Goal: Information Seeking & Learning: Learn about a topic

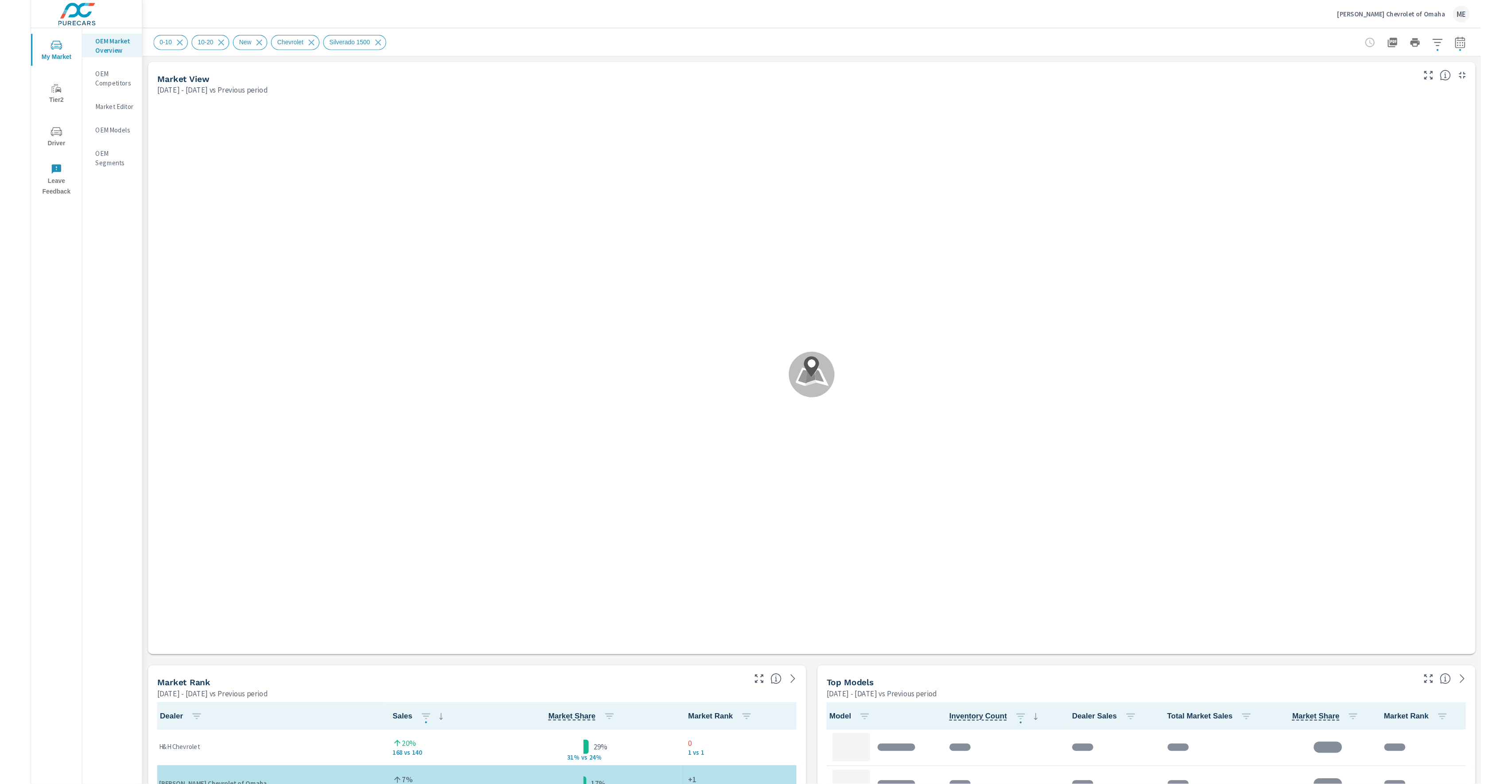
scroll to position [1, 0]
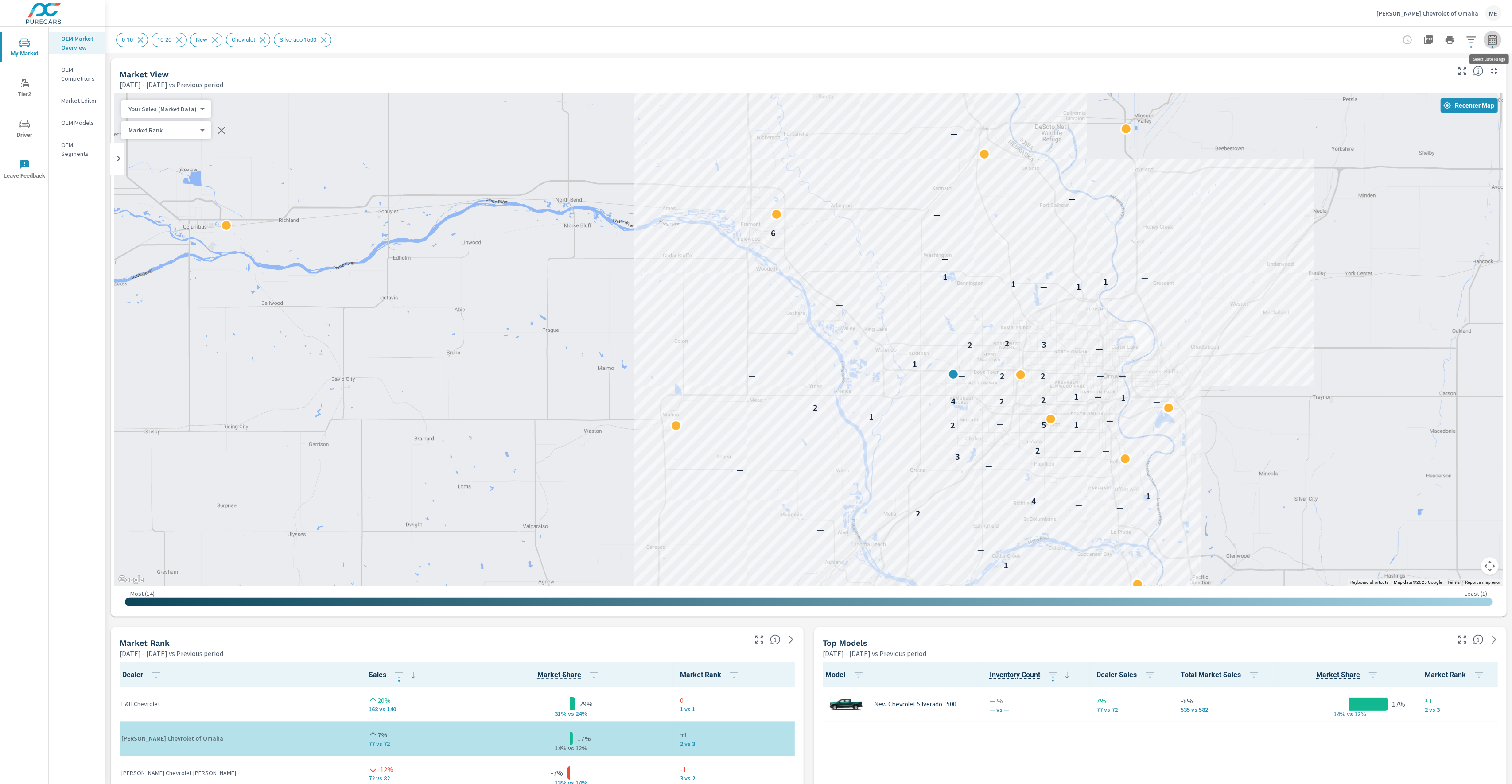
click at [1366, 37] on button "button" at bounding box center [1493, 40] width 18 height 18
click at [1366, 40] on icon "button" at bounding box center [1492, 39] width 10 height 10
click at [1366, 45] on button "button" at bounding box center [1493, 40] width 18 height 18
click at [1311, 24] on div "[PERSON_NAME] Chevrolet of Omaha ME" at bounding box center [808, 13] width 1385 height 26
click at [1366, 35] on icon "button" at bounding box center [1492, 39] width 9 height 10
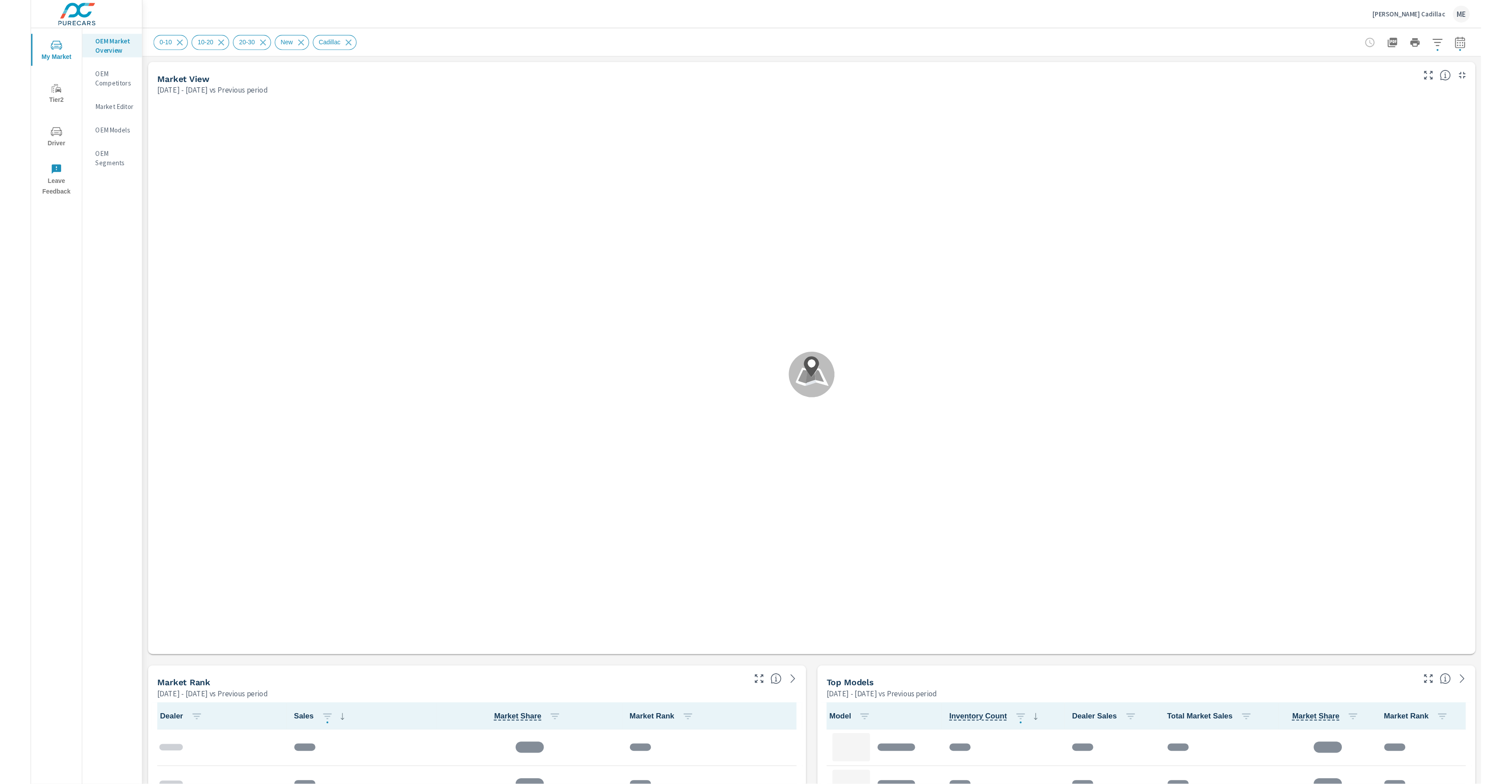
scroll to position [1, 0]
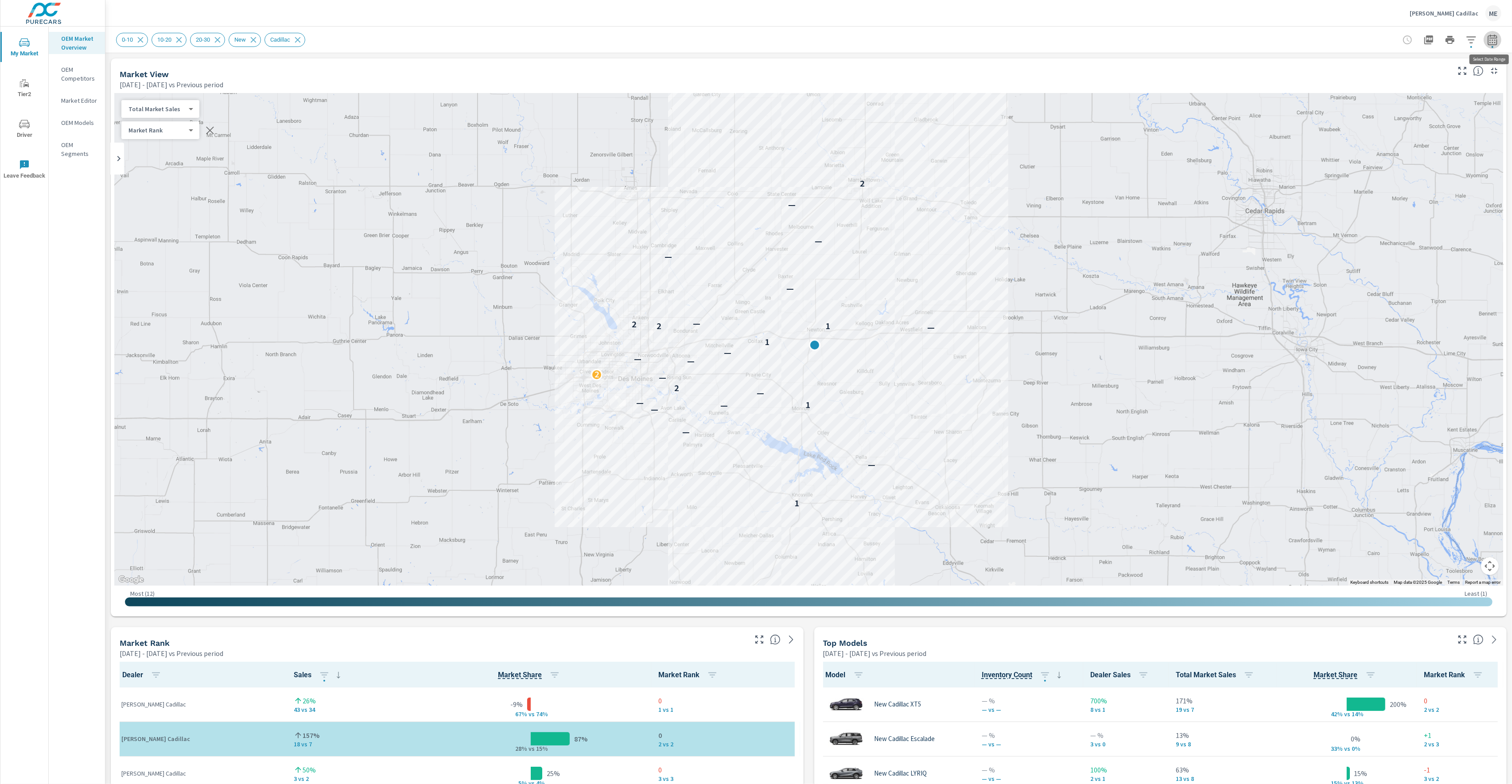
click at [1366, 39] on icon "button" at bounding box center [1492, 39] width 10 height 10
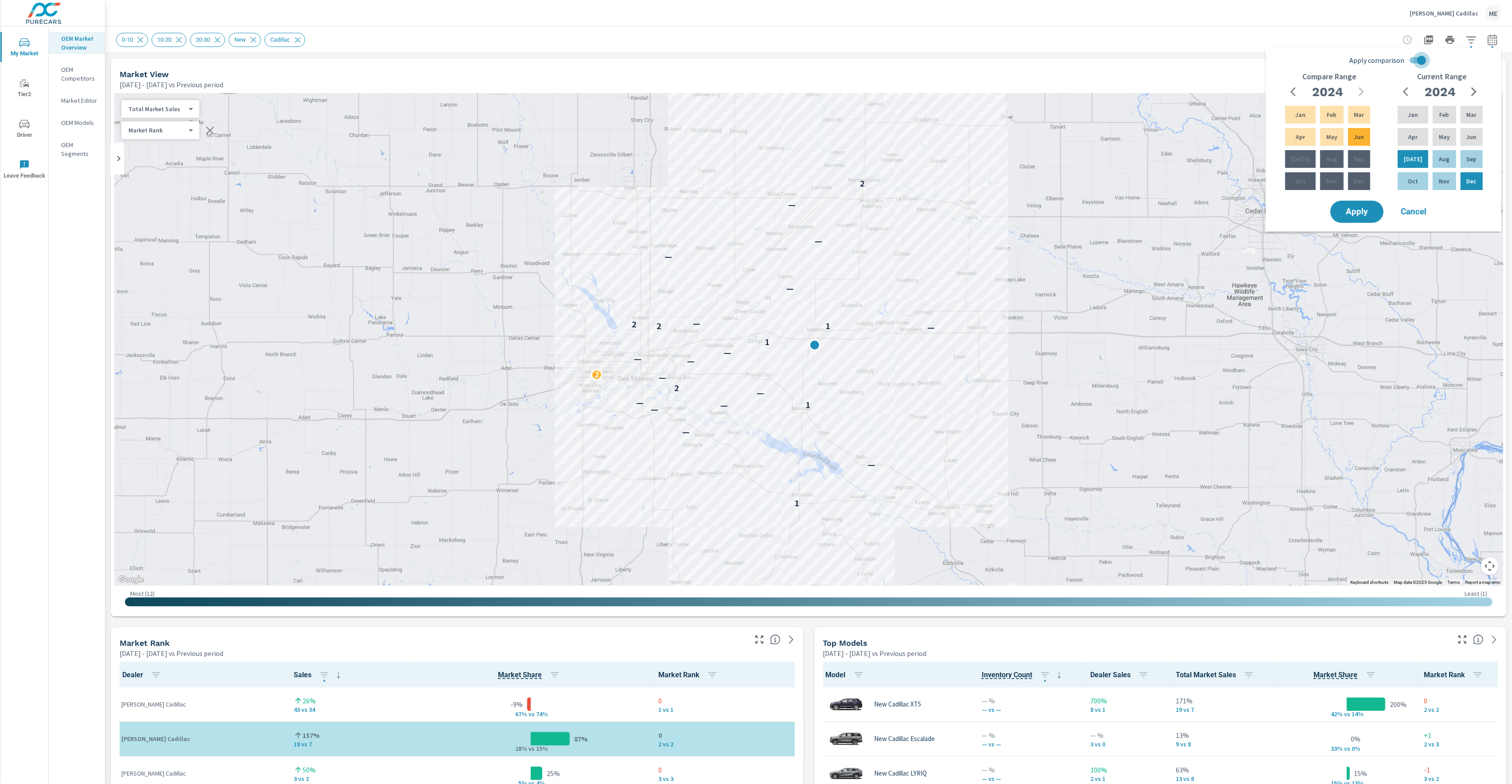
drag, startPoint x: 1411, startPoint y: 59, endPoint x: 1450, endPoint y: 60, distance: 39.0
click at [1366, 59] on input "Apply comparison" at bounding box center [1421, 60] width 50 height 17
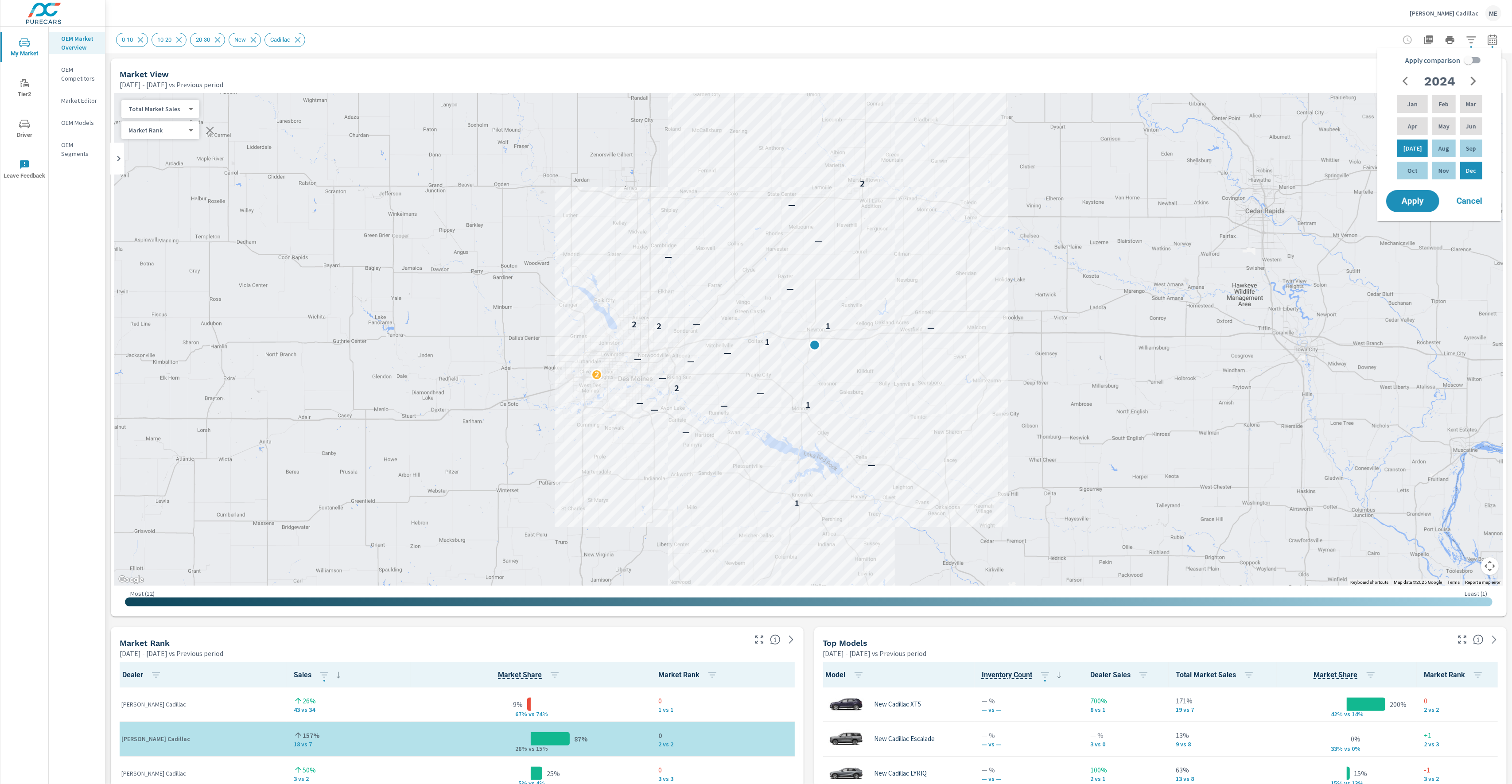
click at [1366, 72] on div "2024" at bounding box center [1440, 81] width 85 height 18
click at [1366, 74] on button "button" at bounding box center [1473, 81] width 18 height 18
drag, startPoint x: 1406, startPoint y: 120, endPoint x: 1426, endPoint y: 120, distance: 20.0
click at [1366, 120] on div "Apr" at bounding box center [1412, 126] width 34 height 21
drag, startPoint x: 1468, startPoint y: 121, endPoint x: 1492, endPoint y: 111, distance: 26.0
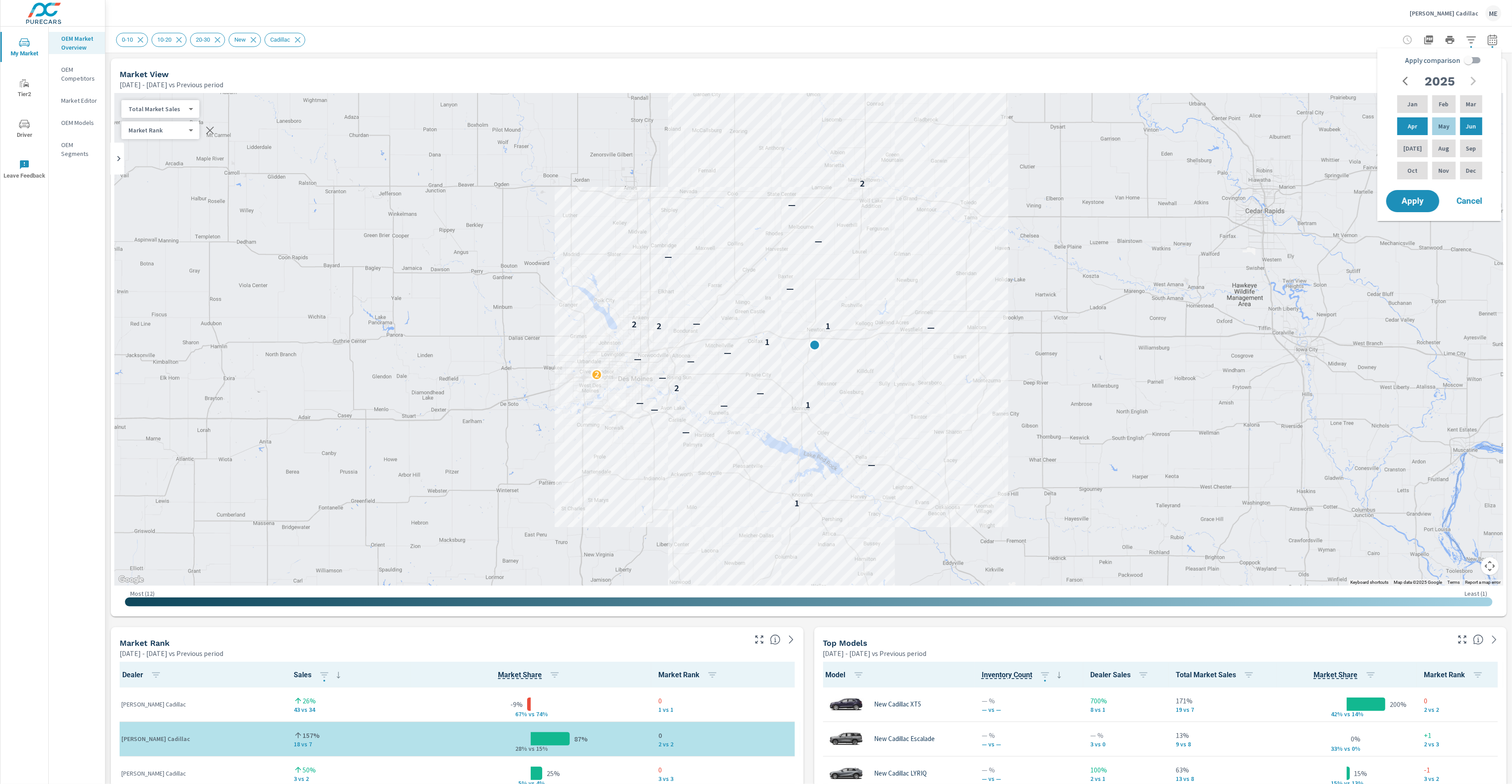
click at [1366, 122] on p "Jun" at bounding box center [1471, 126] width 10 height 9
click at [1366, 64] on input "Apply comparison" at bounding box center [1469, 60] width 50 height 17
checkbox input "true"
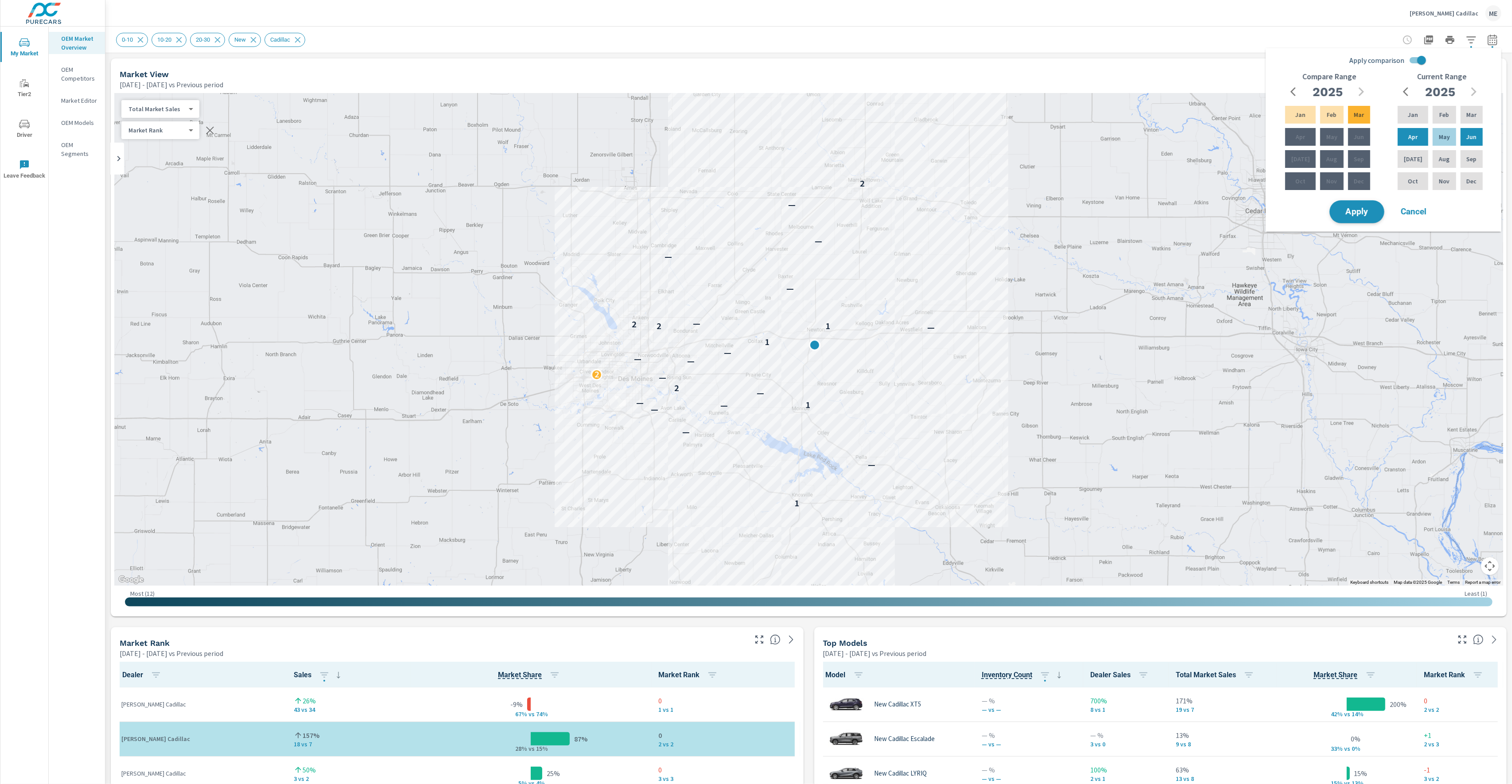
click at [1353, 205] on button "Apply" at bounding box center [1357, 211] width 55 height 23
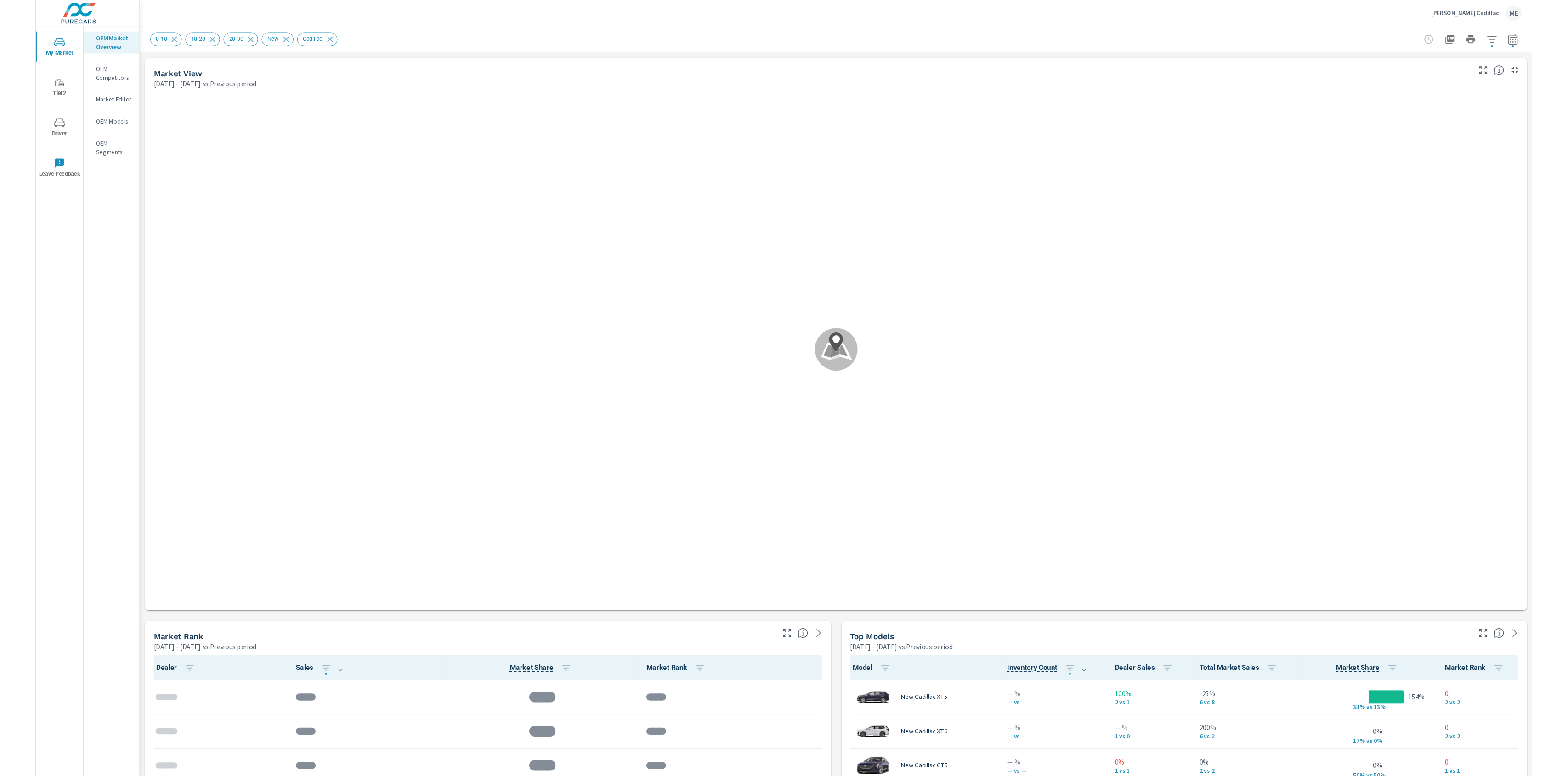
scroll to position [1, 0]
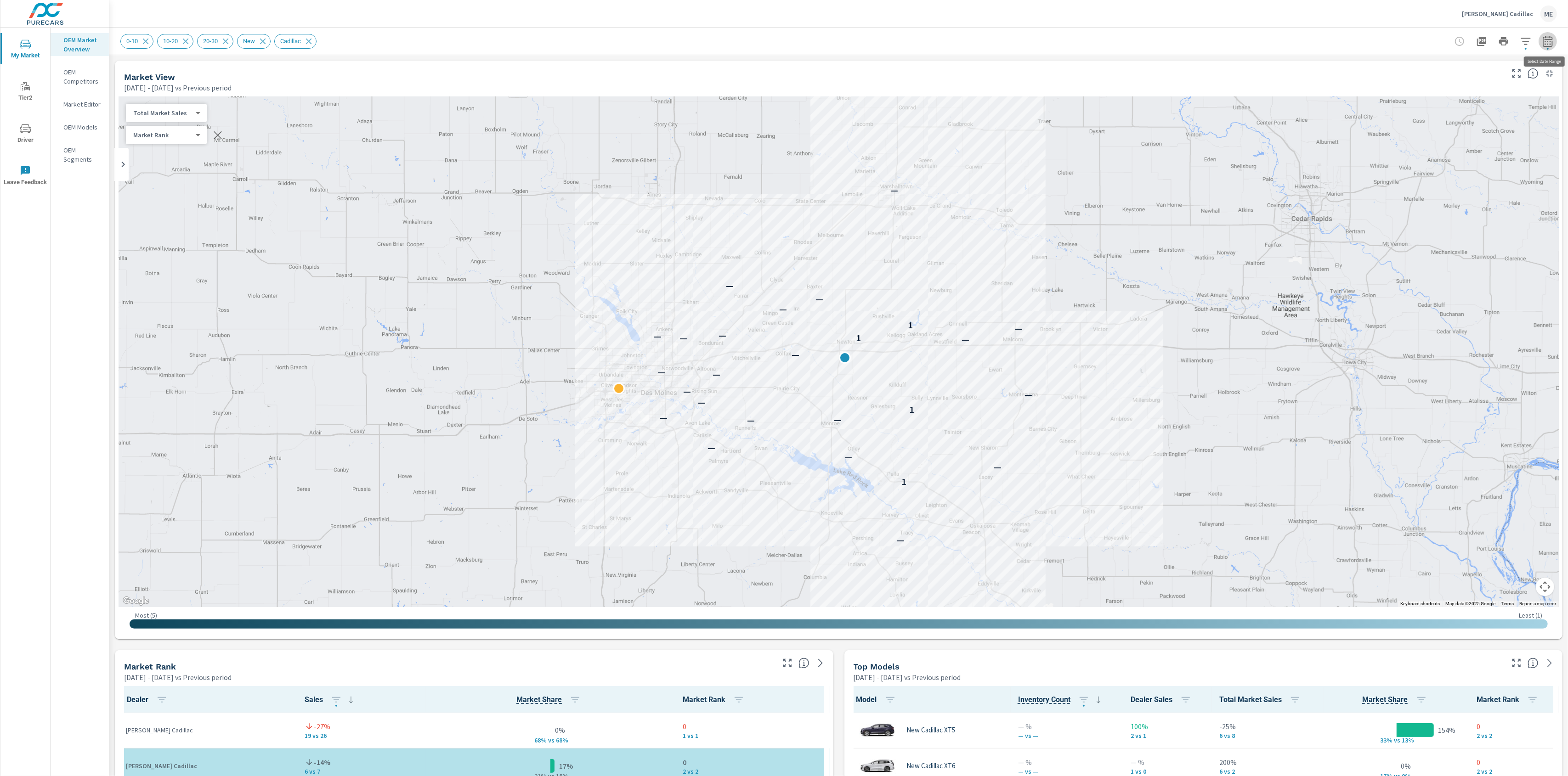
click at [1417, 44] on icon "button" at bounding box center [1547, 41] width 11 height 11
click at [1417, 41] on icon "button" at bounding box center [1547, 41] width 11 height 11
click at [1303, 43] on div "0-10 10-20 20-30 New Cadillac" at bounding box center [774, 41] width 1308 height 15
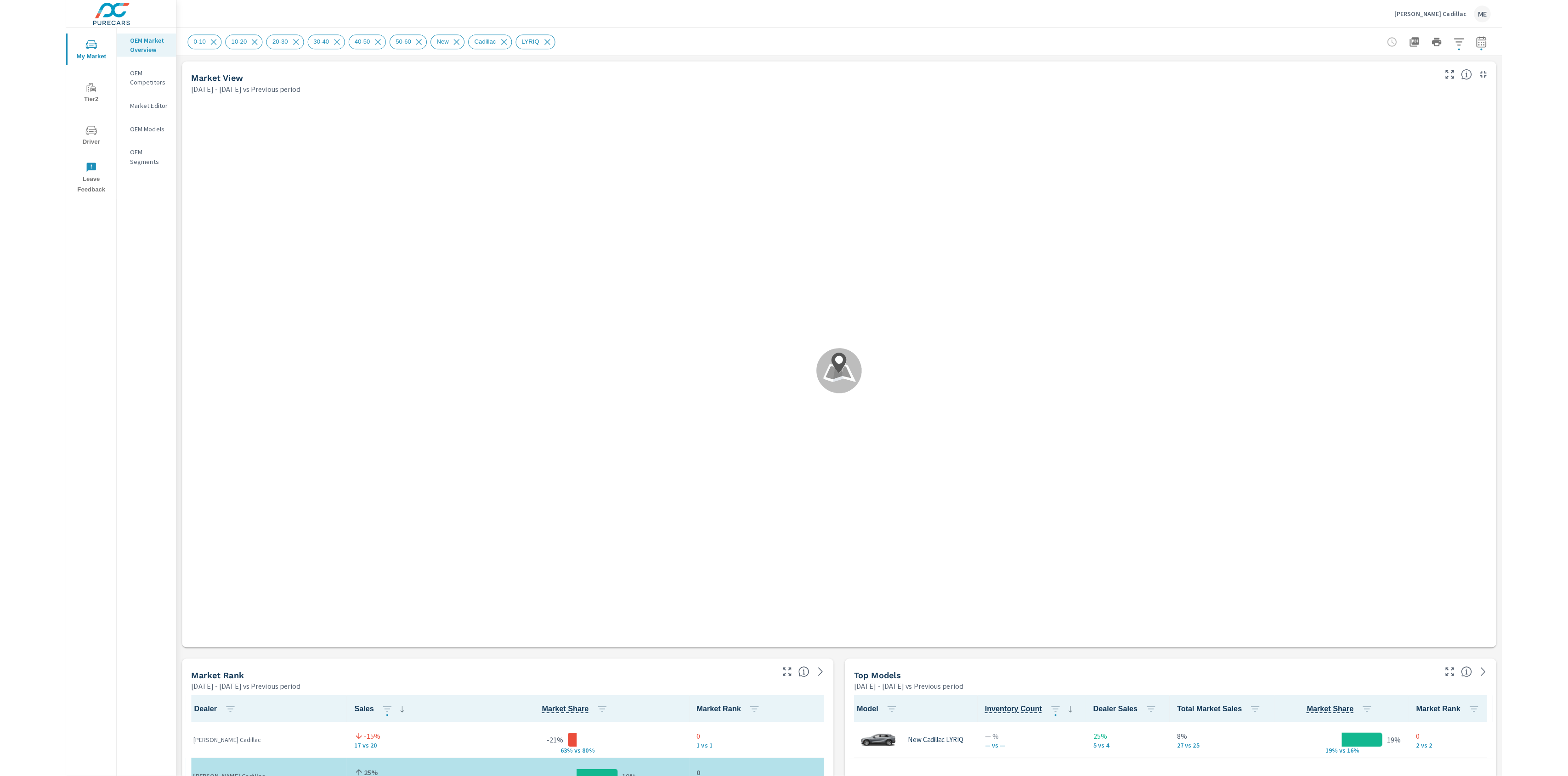
scroll to position [1, 0]
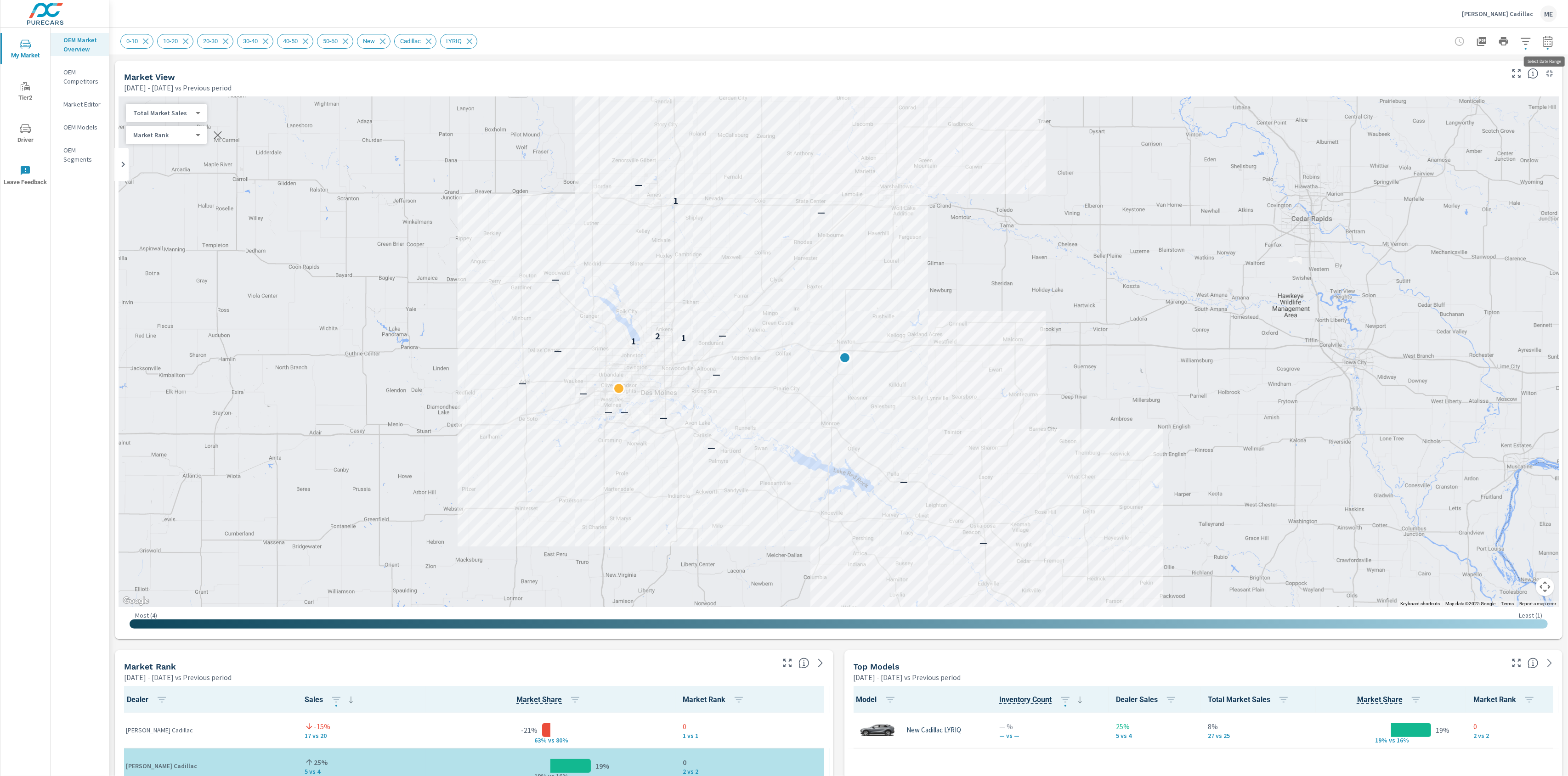
click at [1417, 39] on icon "button" at bounding box center [1547, 40] width 9 height 11
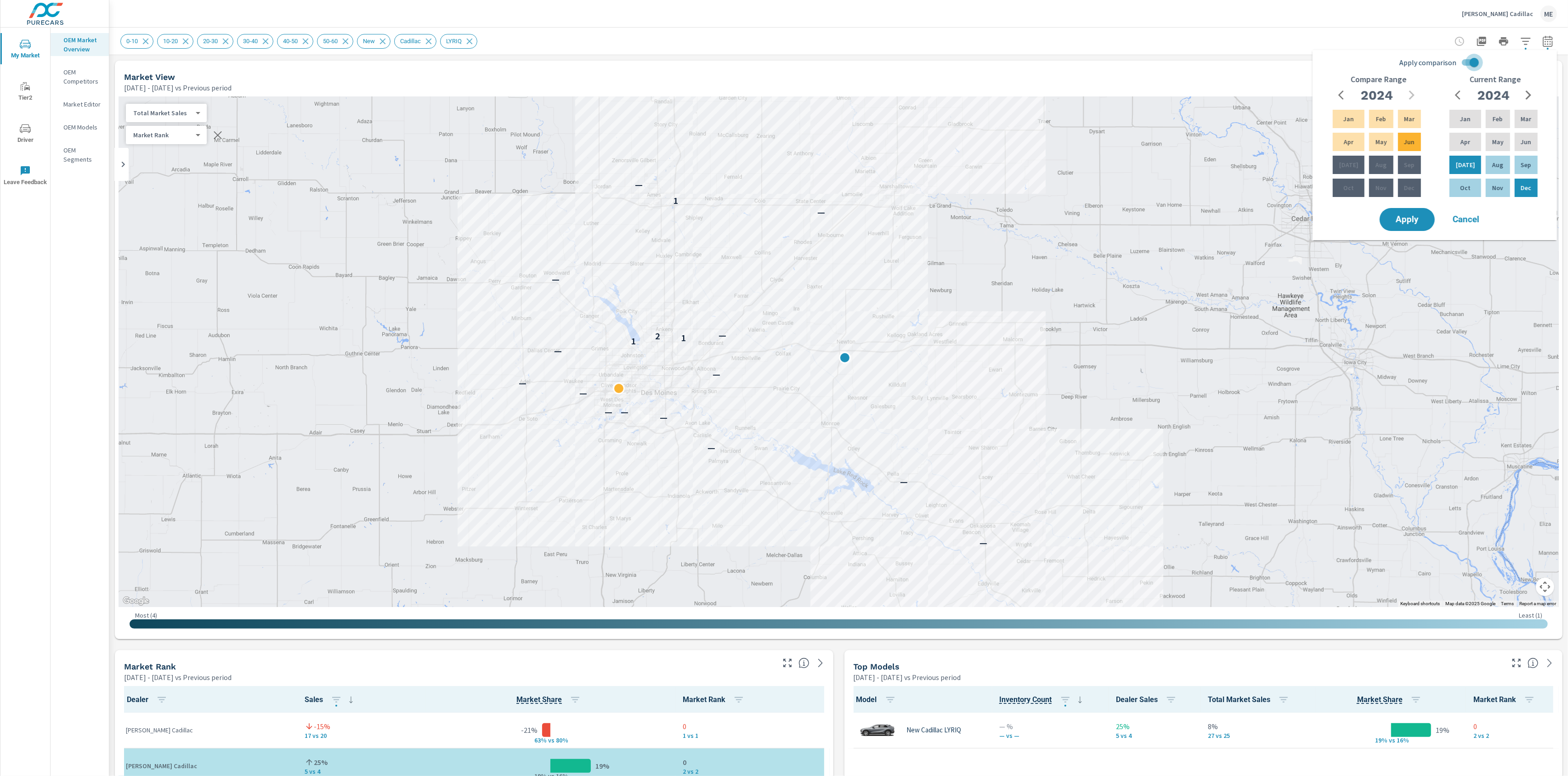
click at [1417, 60] on input "Apply comparison" at bounding box center [1474, 62] width 52 height 17
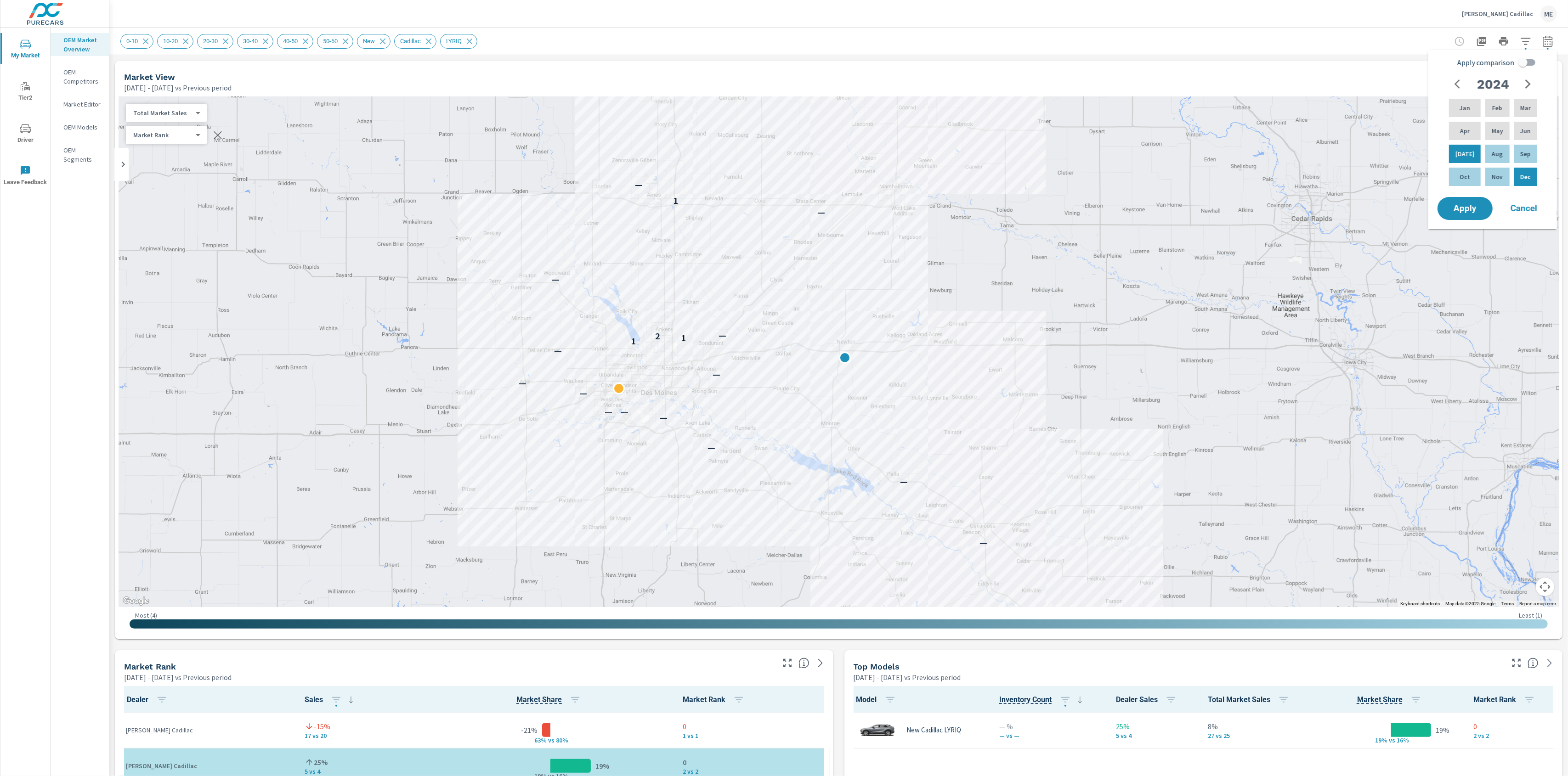
click at [1417, 84] on icon "button" at bounding box center [1527, 84] width 11 height 11
click at [1417, 134] on p "Apr" at bounding box center [1464, 131] width 9 height 9
click at [1417, 135] on div "Jun" at bounding box center [1525, 131] width 26 height 22
click at [1417, 62] on input "Apply comparison" at bounding box center [1523, 62] width 52 height 17
checkbox input "true"
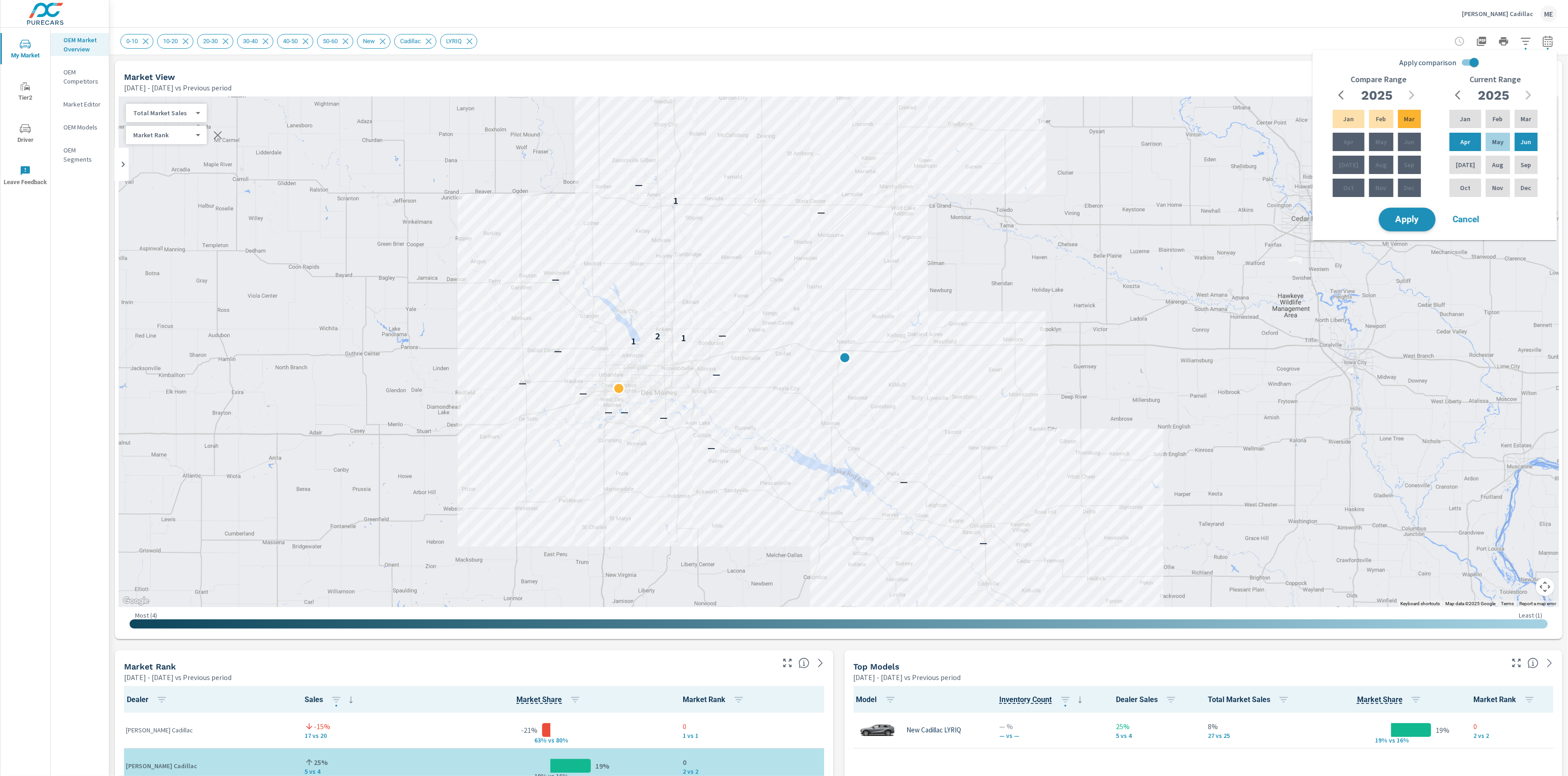
click at [1417, 219] on span "Apply" at bounding box center [1407, 220] width 38 height 9
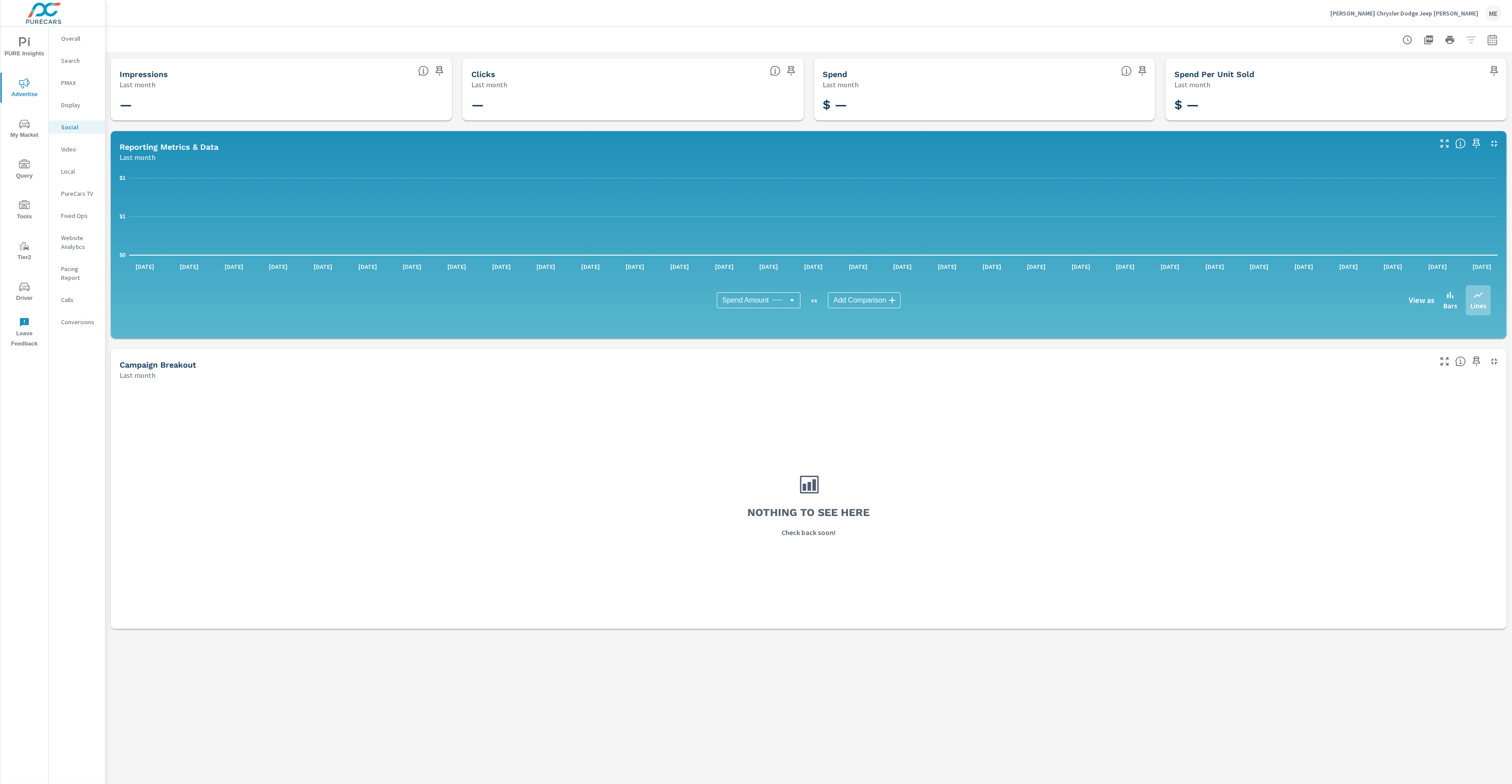
click at [78, 42] on p "Overall" at bounding box center [79, 38] width 37 height 9
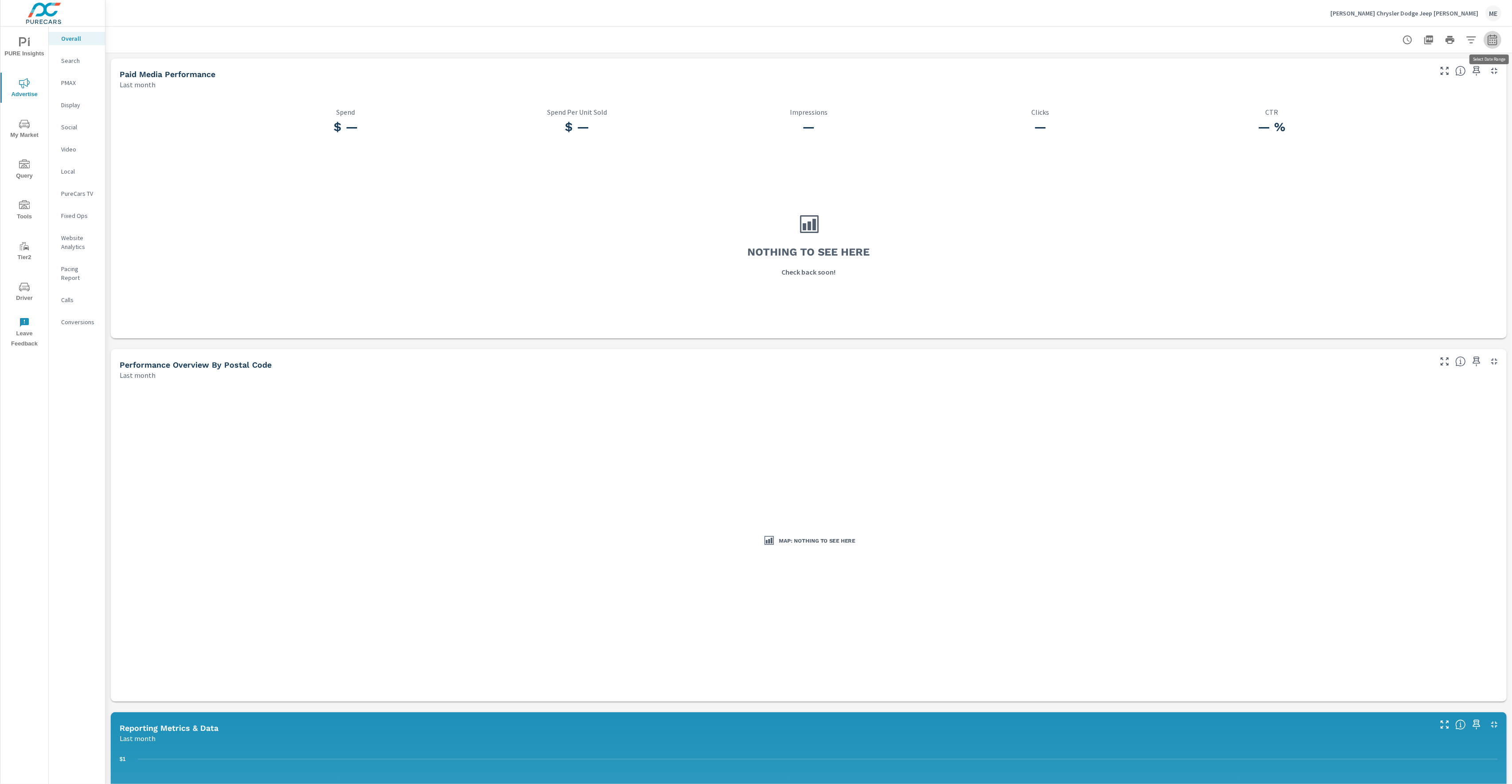
click at [1366, 44] on icon "button" at bounding box center [1492, 39] width 9 height 10
click at [1366, 88] on div "Custom [DATE] Last week Last 7 days Last 14 days Last 30 days Last 45 days Last…" at bounding box center [1422, 77] width 96 height 25
click at [1366, 80] on select "Custom [DATE] Last week Last 7 days Last 14 days Last 30 days Last 45 days Last…" at bounding box center [1422, 77] width 88 height 18
click at [1366, 68] on select "Custom [DATE] Last week Last 7 days Last 14 days Last 30 days Last 45 days Last…" at bounding box center [1422, 77] width 88 height 18
select select "Last year"
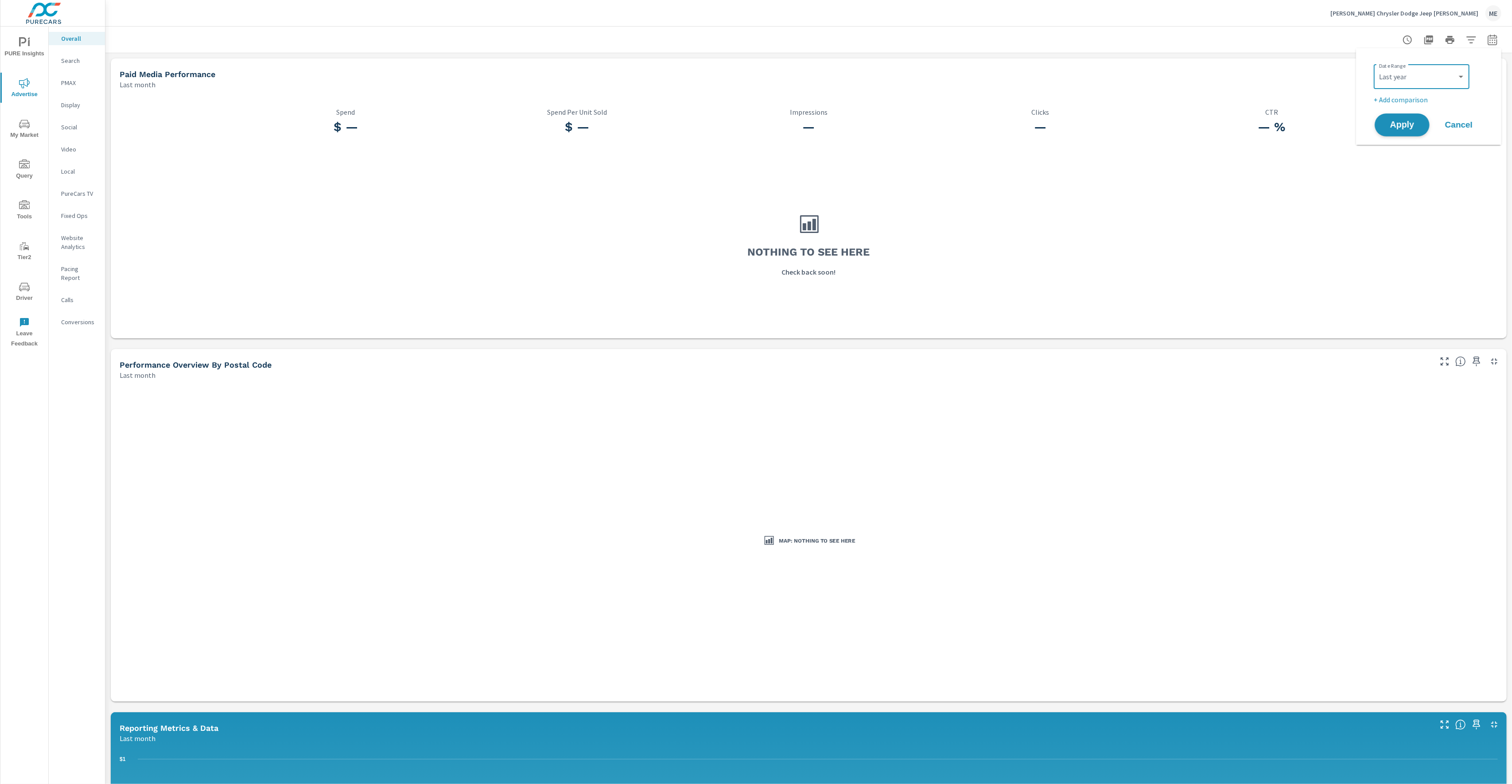
drag, startPoint x: 1404, startPoint y: 127, endPoint x: 1408, endPoint y: 124, distance: 5.0
click at [1366, 127] on span "Apply" at bounding box center [1402, 125] width 37 height 8
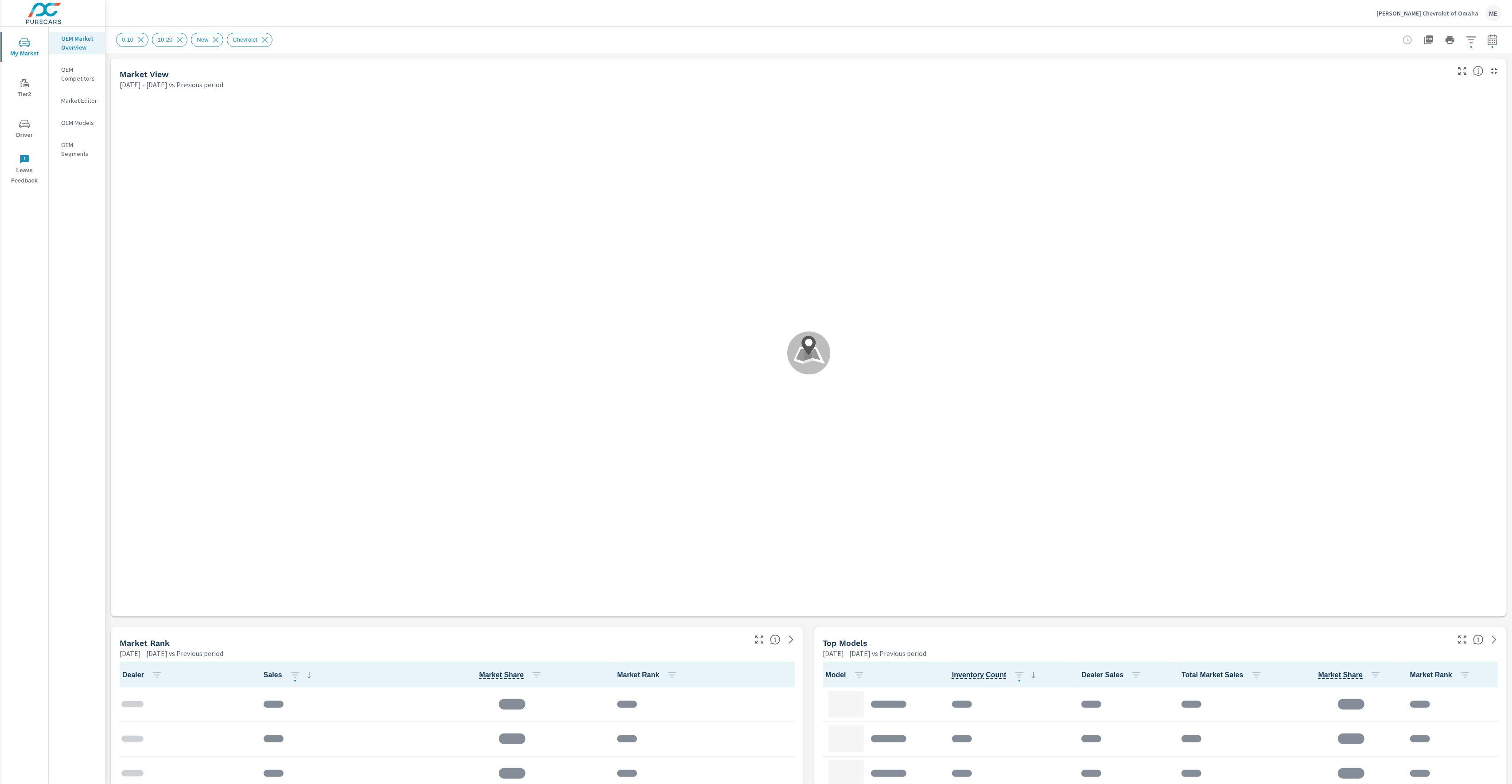
click at [371, 11] on div "[PERSON_NAME] Chevrolet of Omaha ME" at bounding box center [808, 13] width 1385 height 26
click at [1332, 27] on div "0-10 10-20 New Chevrolet" at bounding box center [808, 40] width 1385 height 26
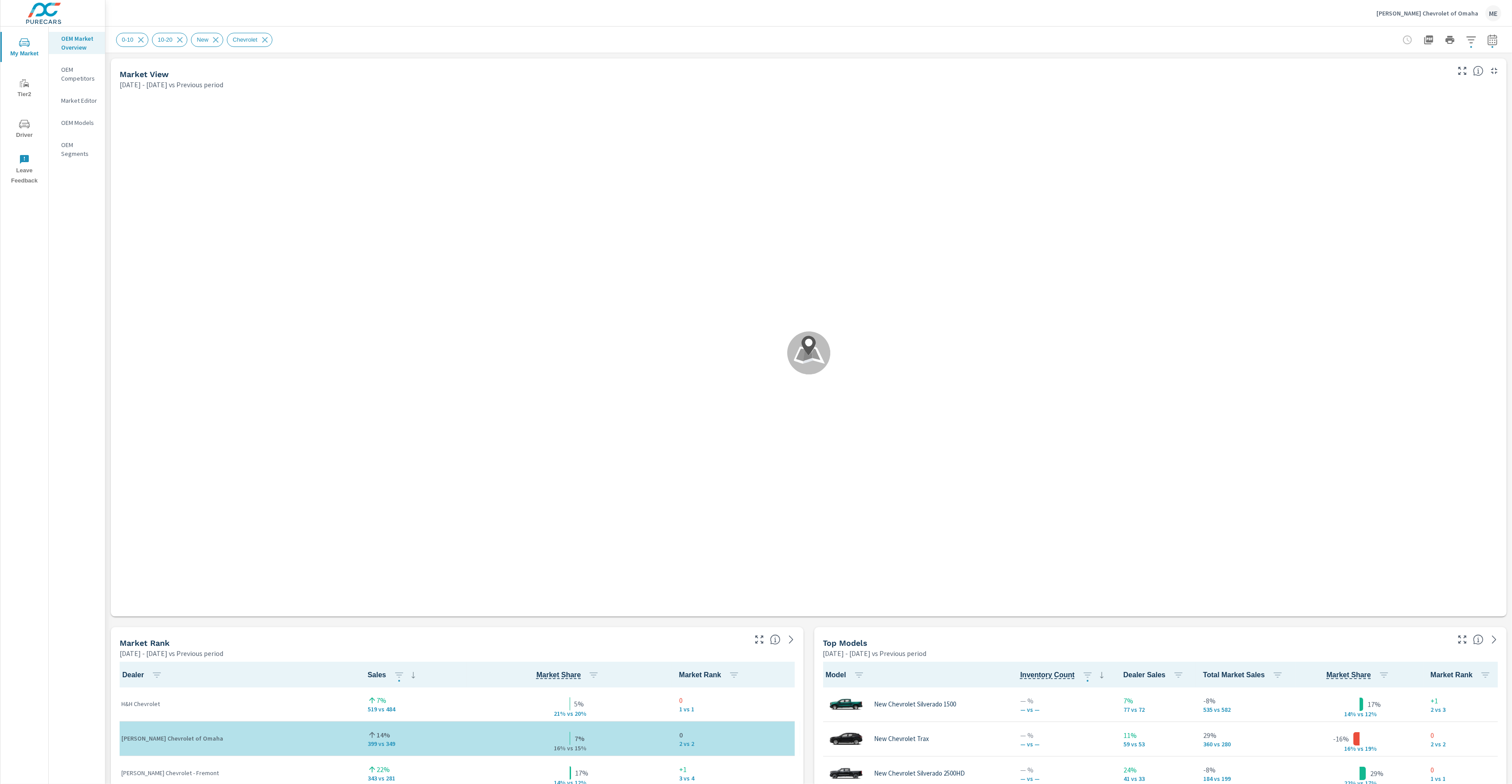
scroll to position [1, 0]
click at [1253, 33] on div "0-10 10-20 New Chevrolet" at bounding box center [746, 40] width 1262 height 14
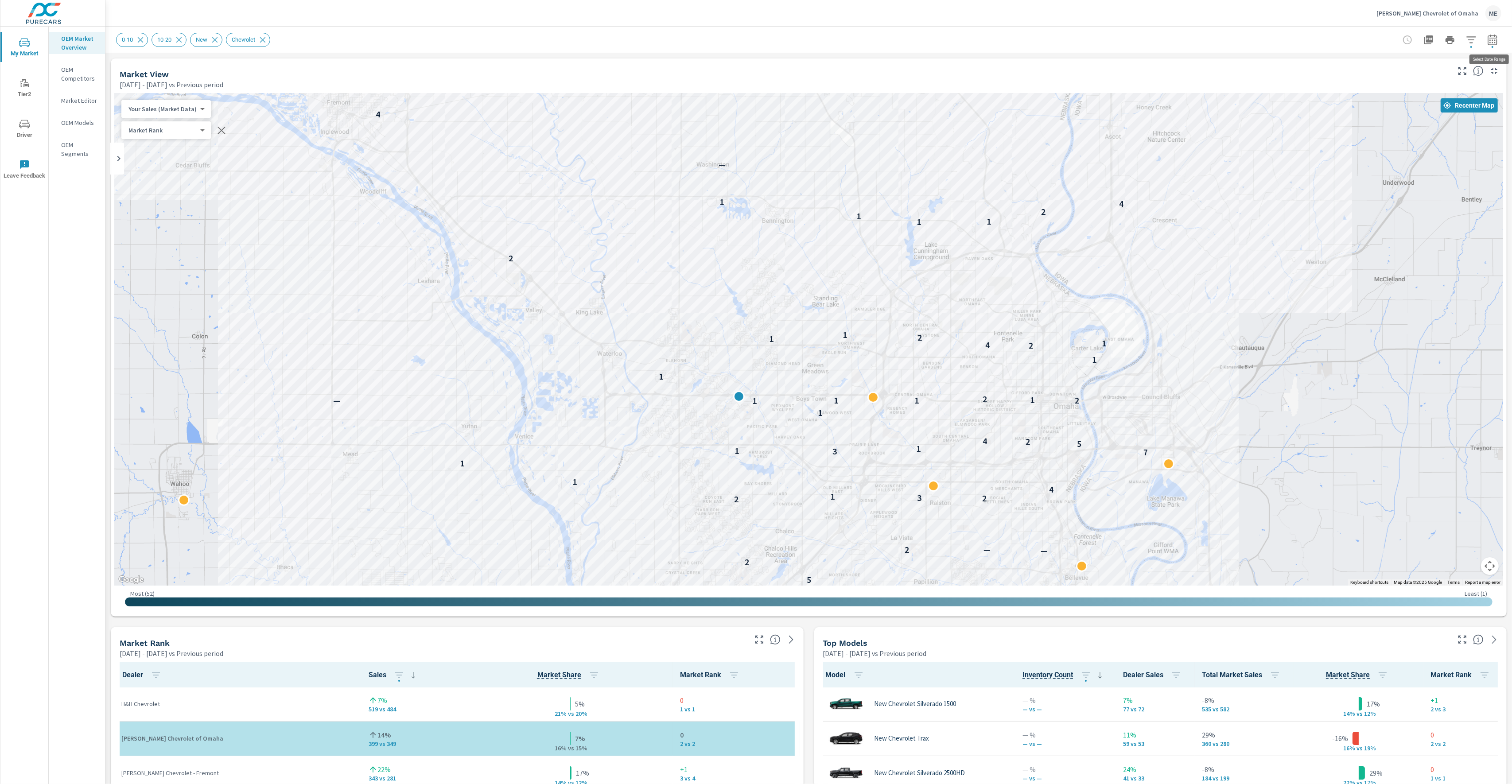
click at [1366, 47] on button "button" at bounding box center [1493, 40] width 18 height 18
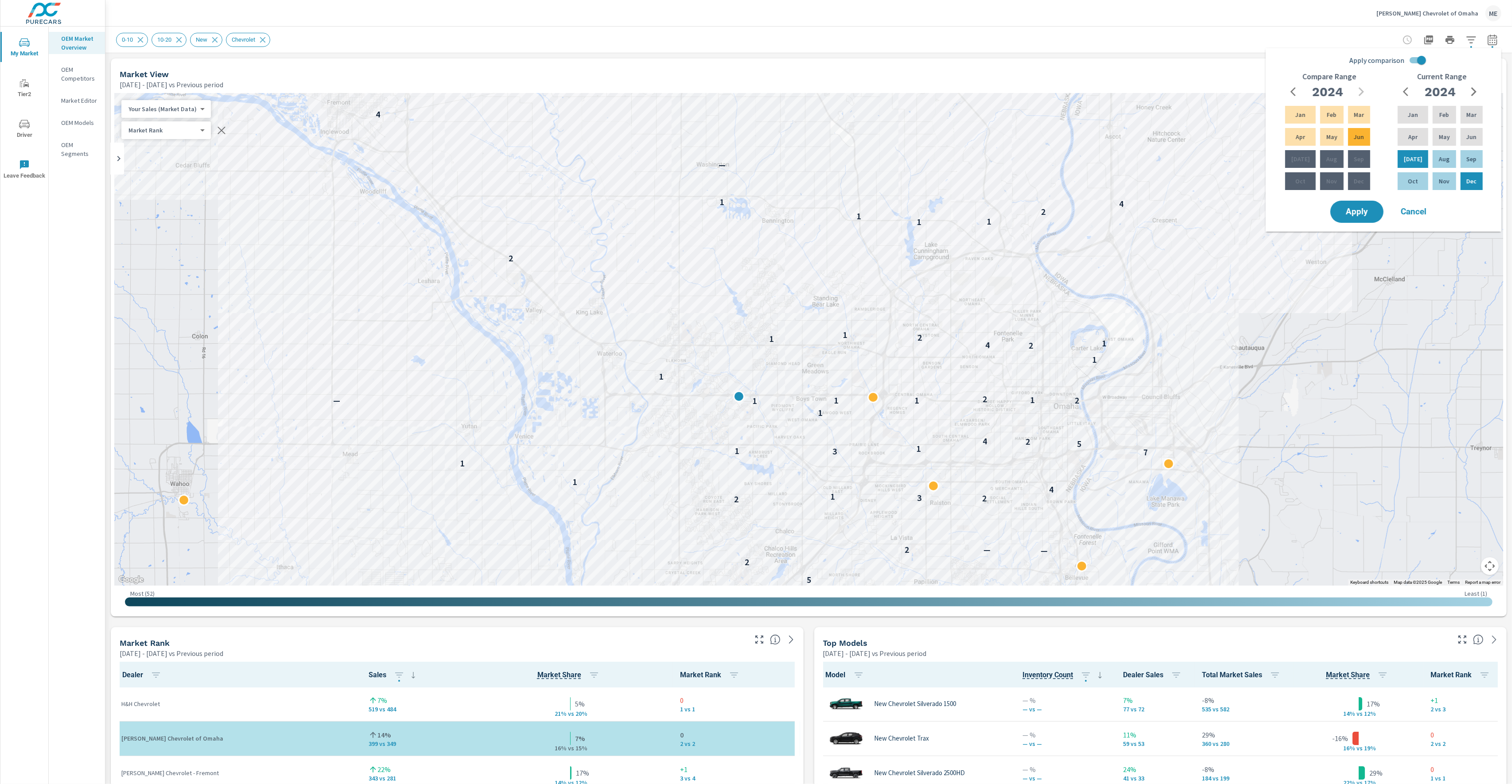
click at [1366, 61] on input "Apply comparison" at bounding box center [1421, 60] width 50 height 17
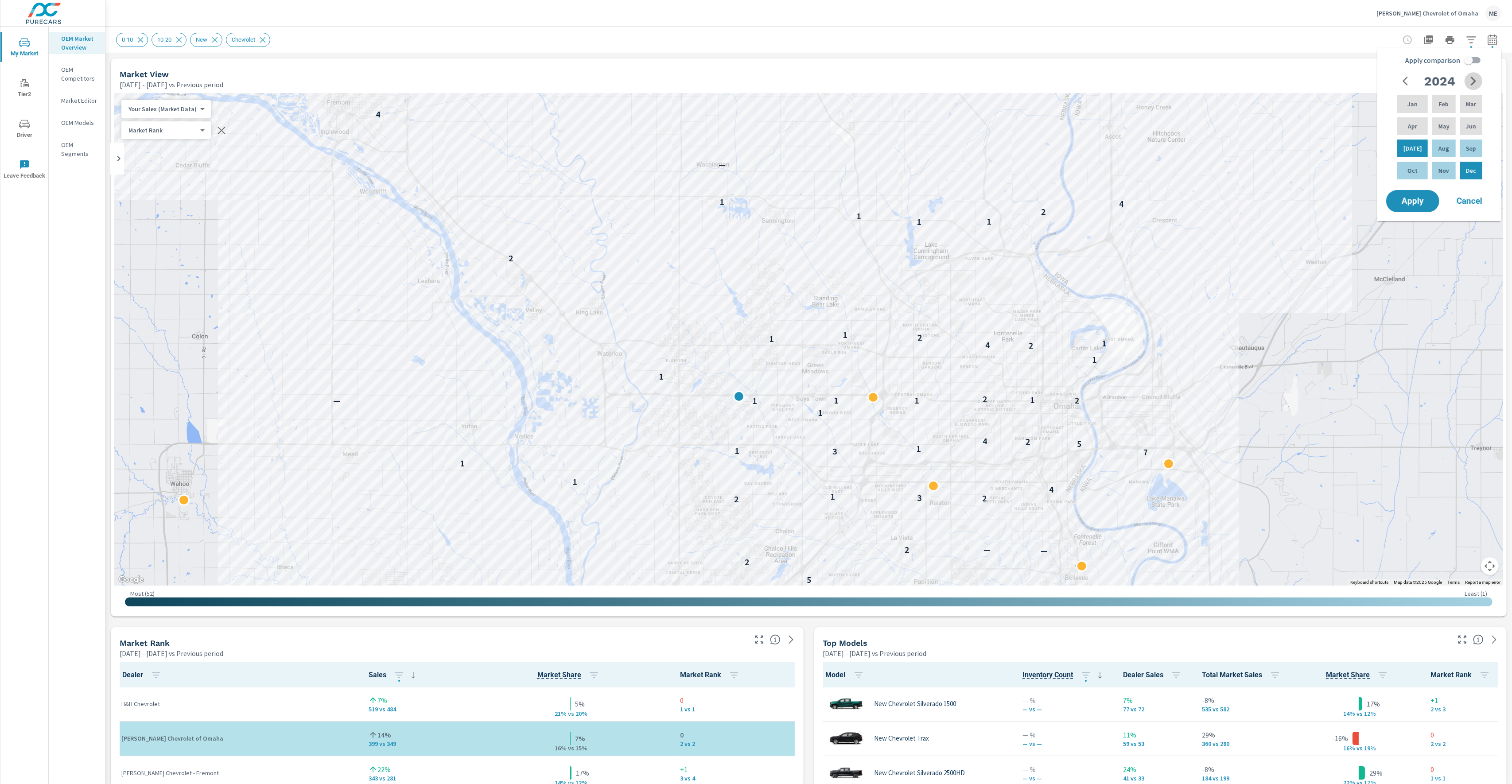
click at [1366, 82] on icon "button" at bounding box center [1473, 81] width 10 height 10
click at [1366, 128] on div "Apr" at bounding box center [1412, 126] width 34 height 21
click at [1366, 126] on div "Jun" at bounding box center [1471, 126] width 26 height 21
click at [1366, 63] on input "Apply comparison" at bounding box center [1469, 60] width 50 height 17
checkbox input "true"
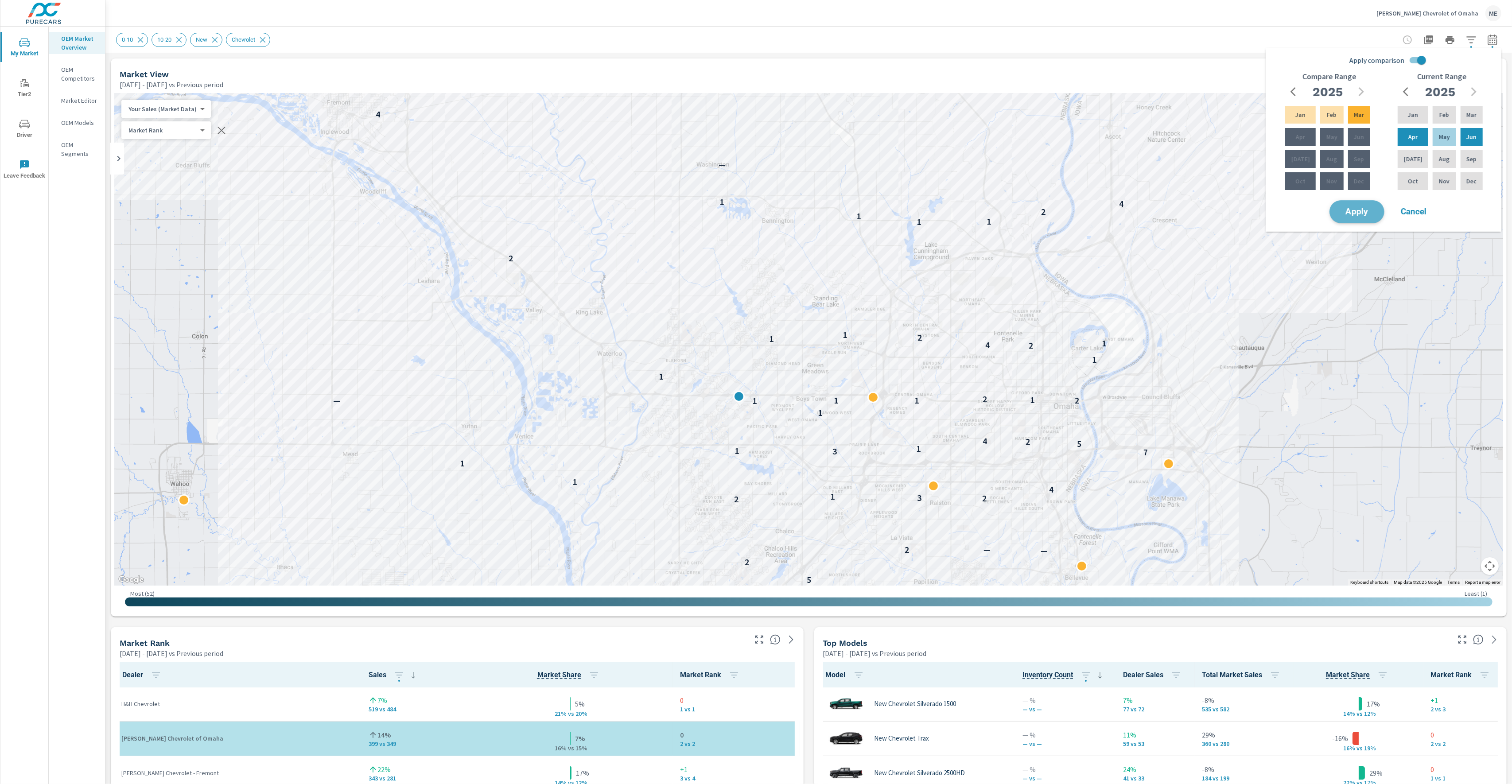
click at [1359, 219] on button "Apply" at bounding box center [1357, 211] width 55 height 23
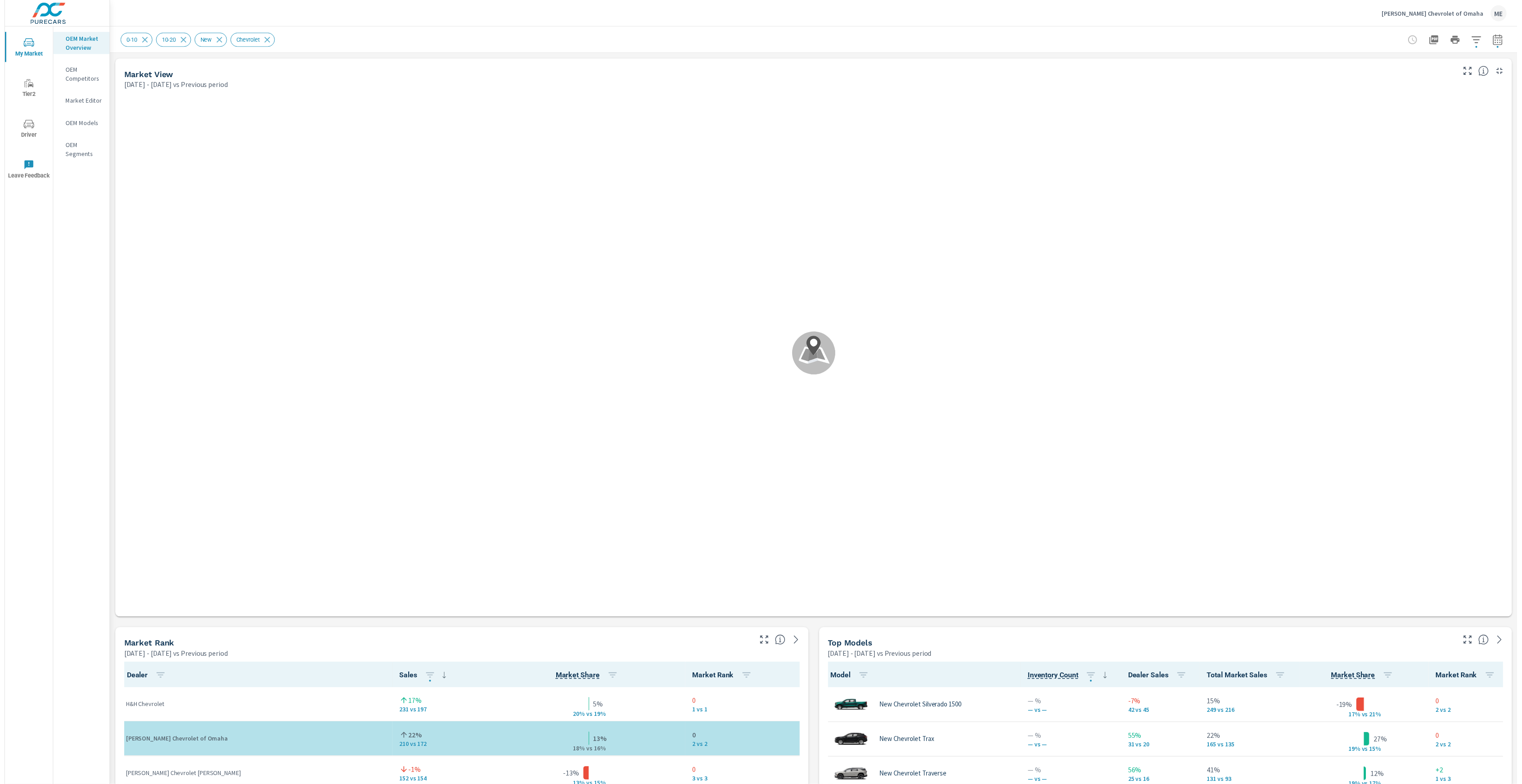
scroll to position [1, 0]
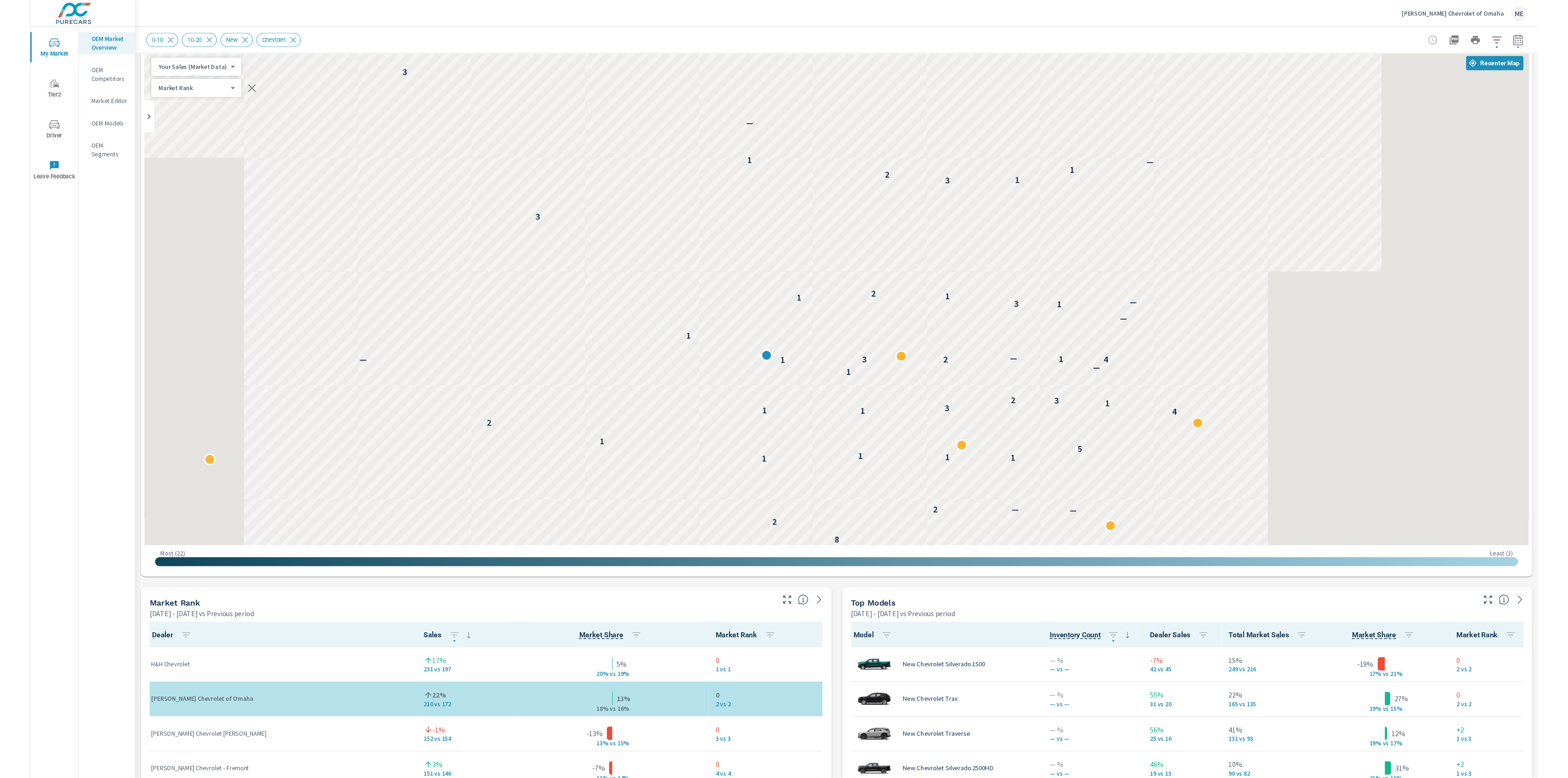
scroll to position [30, 0]
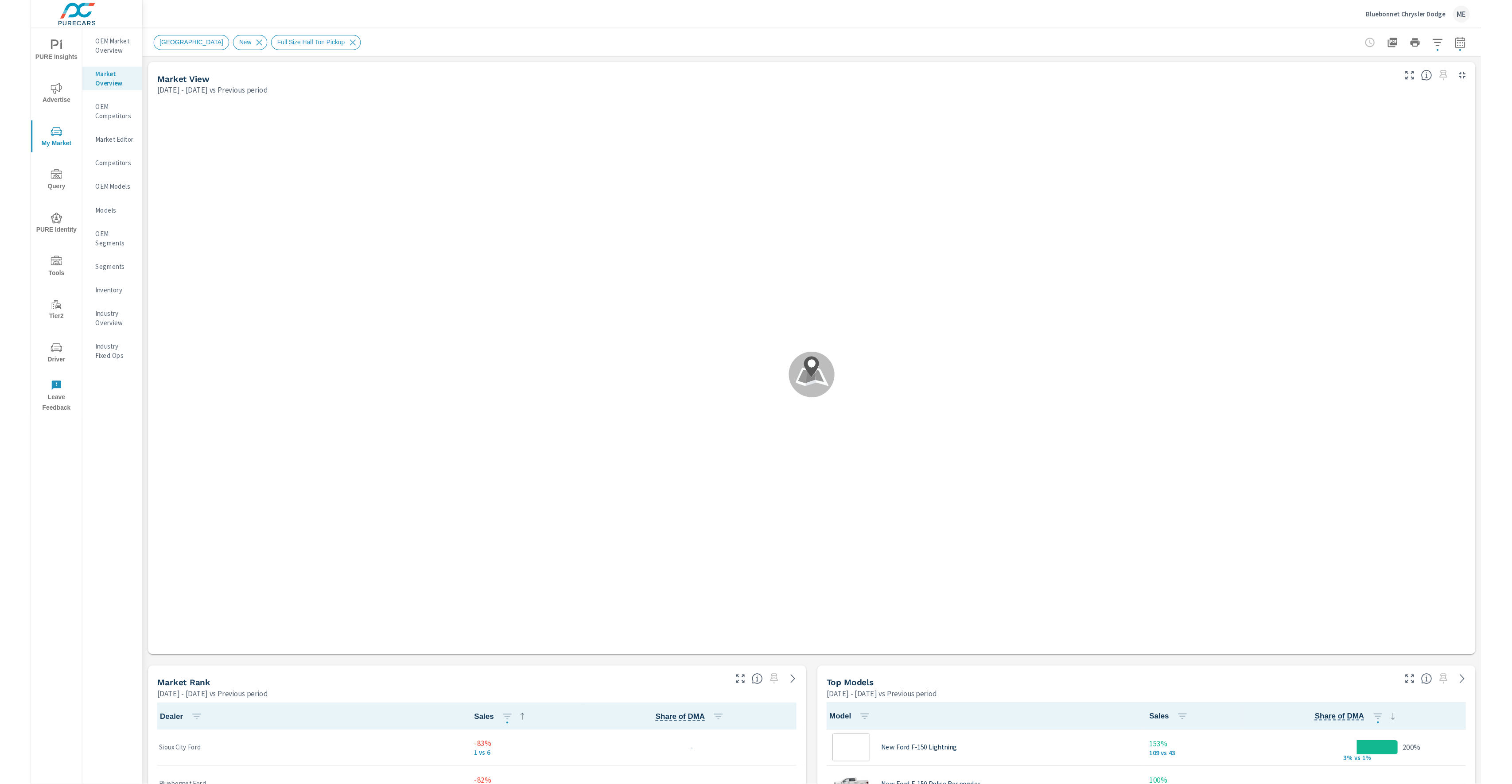
scroll to position [34, 0]
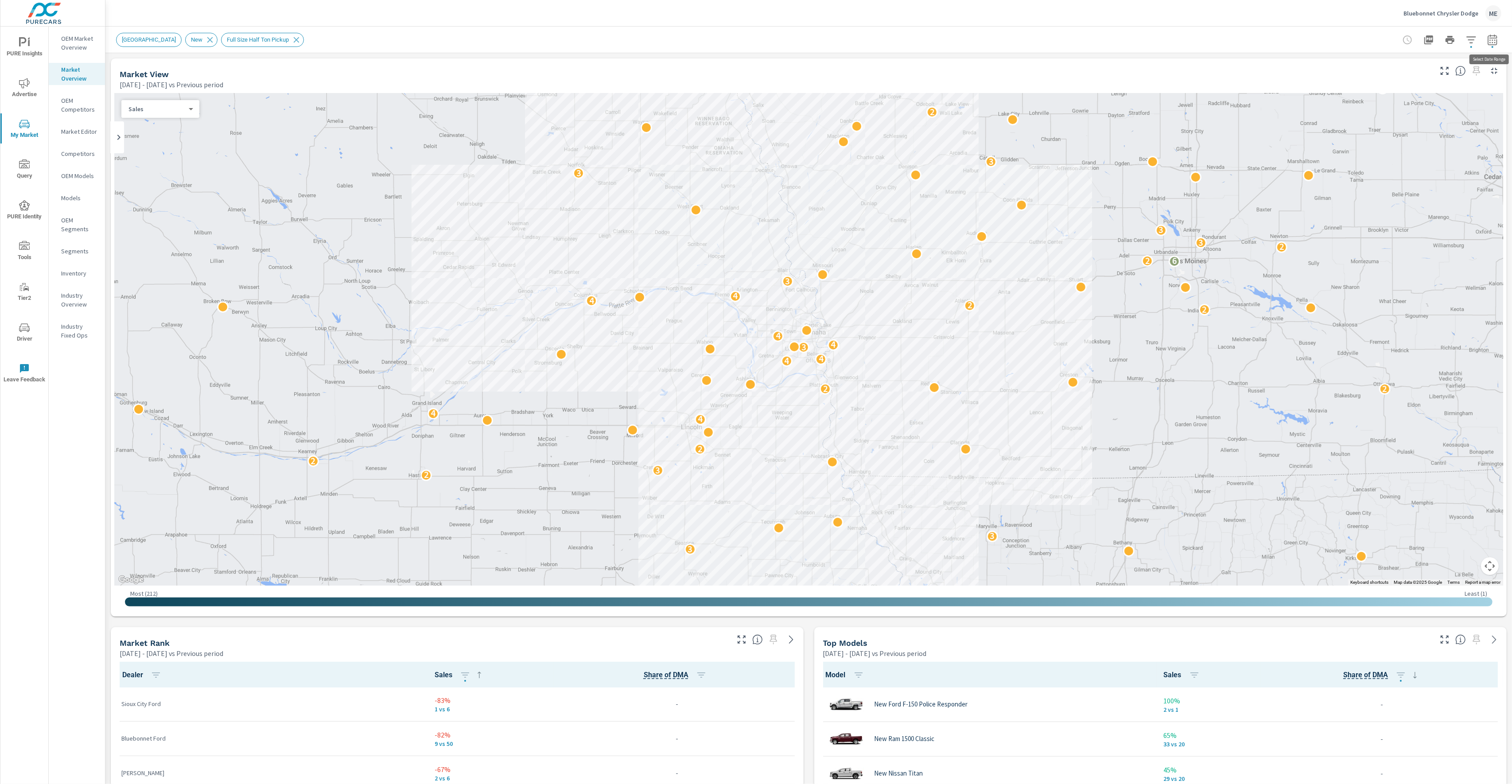
click at [1366, 39] on icon "button" at bounding box center [1492, 39] width 9 height 10
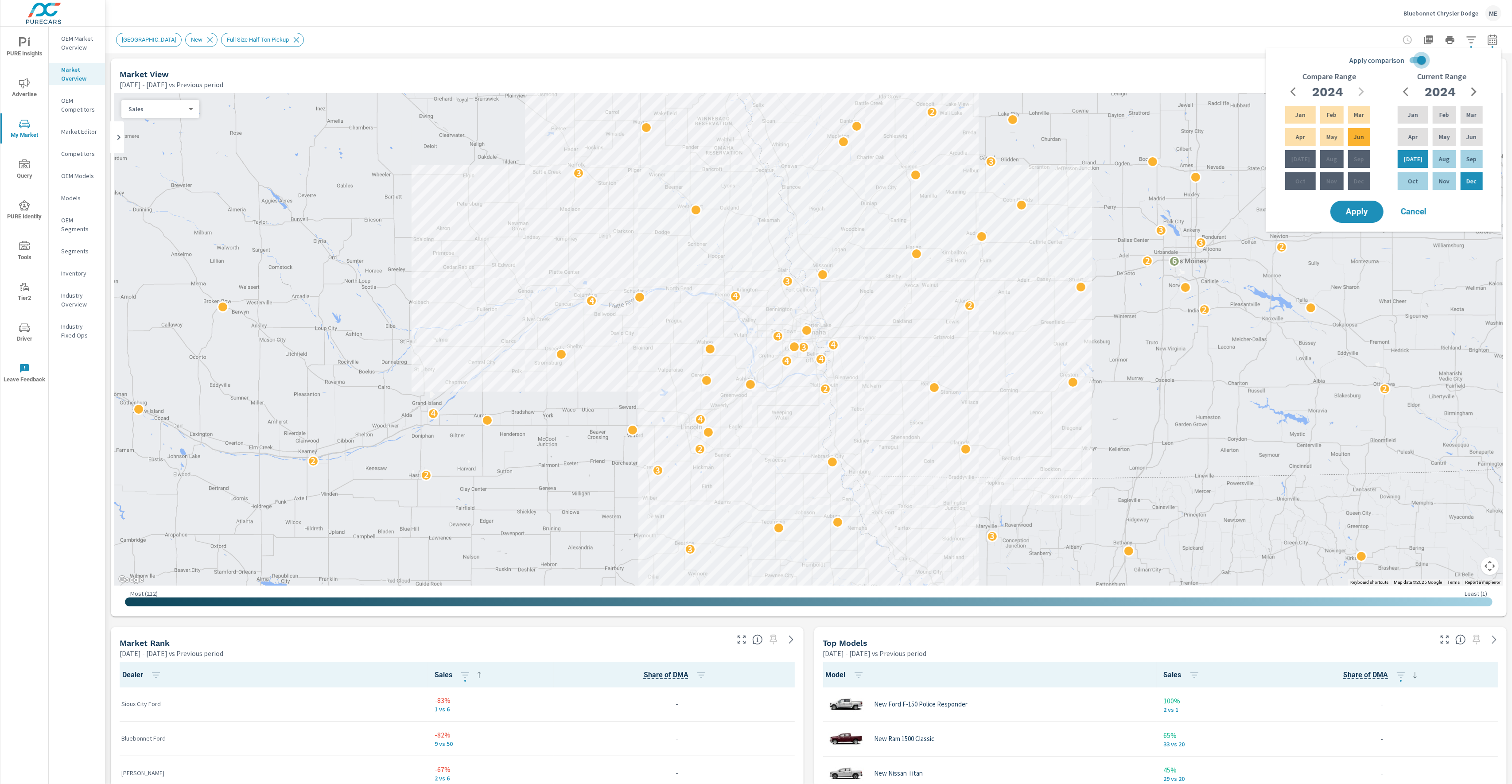
drag, startPoint x: 1418, startPoint y: 62, endPoint x: 1470, endPoint y: 90, distance: 59.1
click at [1366, 63] on input "Apply comparison" at bounding box center [1421, 60] width 50 height 17
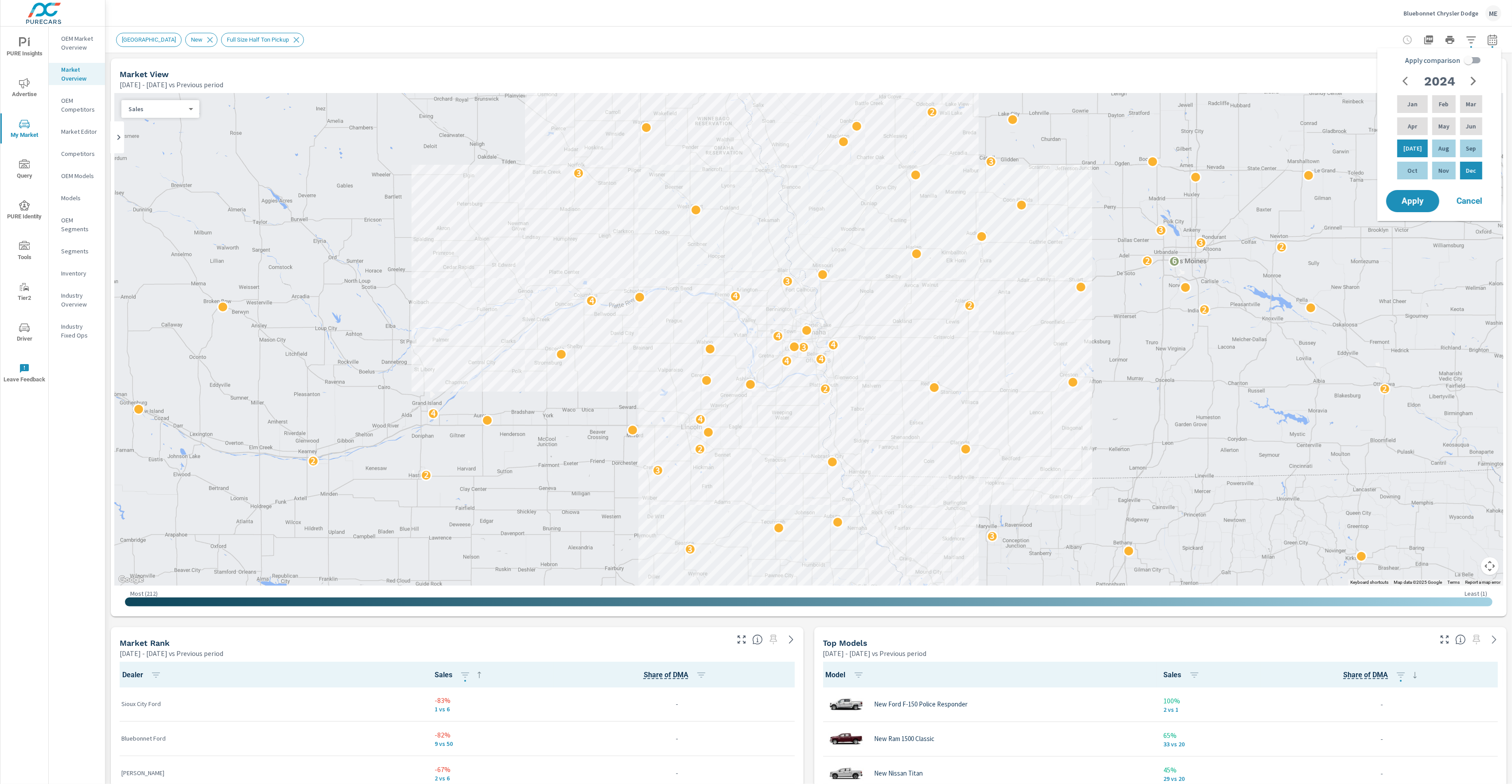
click at [1366, 80] on icon "button" at bounding box center [1473, 81] width 10 height 10
drag, startPoint x: 1413, startPoint y: 125, endPoint x: 1424, endPoint y: 125, distance: 11.0
click at [1366, 125] on div "Apr" at bounding box center [1412, 126] width 34 height 21
drag, startPoint x: 1463, startPoint y: 125, endPoint x: 1496, endPoint y: 119, distance: 33.5
click at [1366, 125] on div "Jun" at bounding box center [1471, 126] width 26 height 21
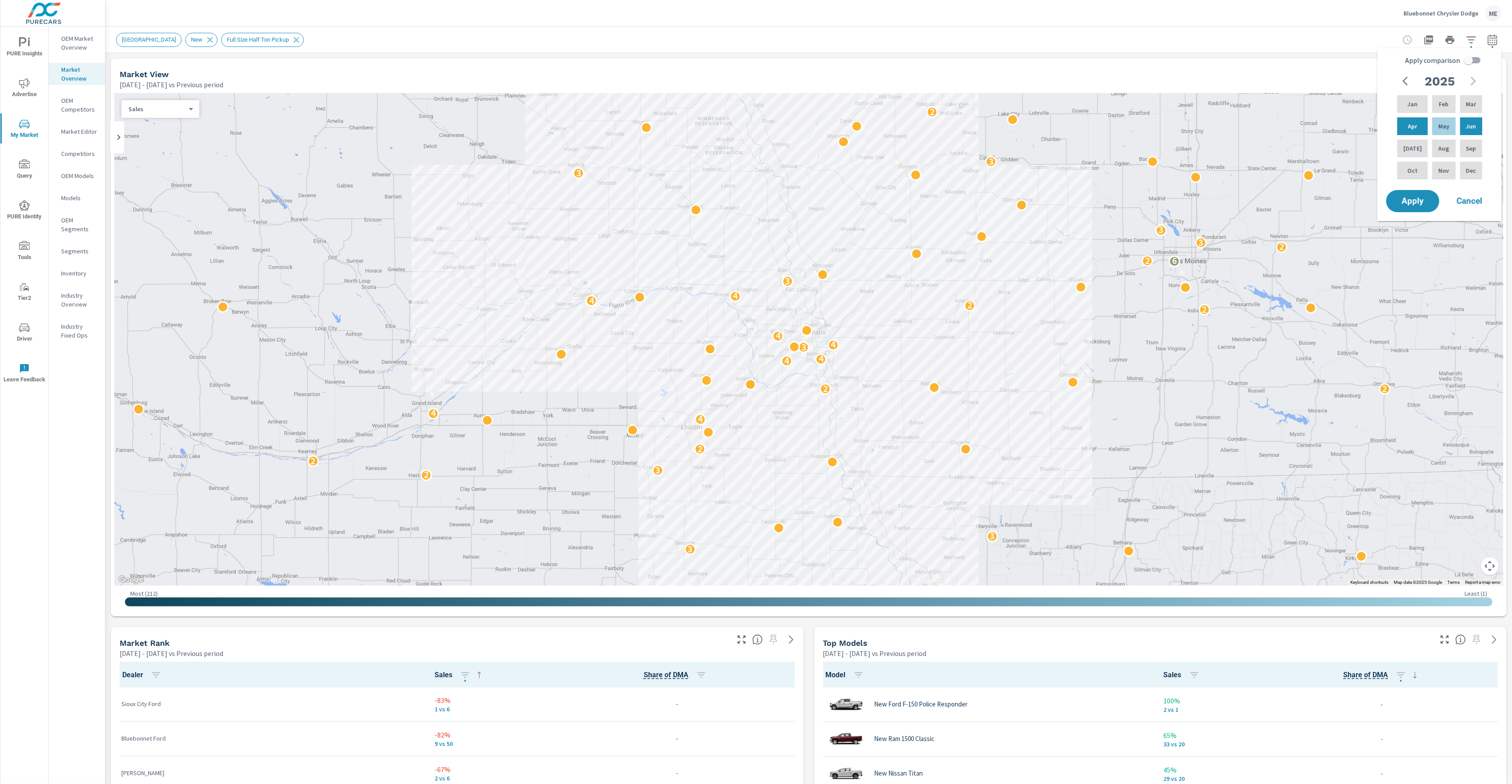
click at [1366, 63] on input "Apply comparison" at bounding box center [1469, 60] width 50 height 17
checkbox input "true"
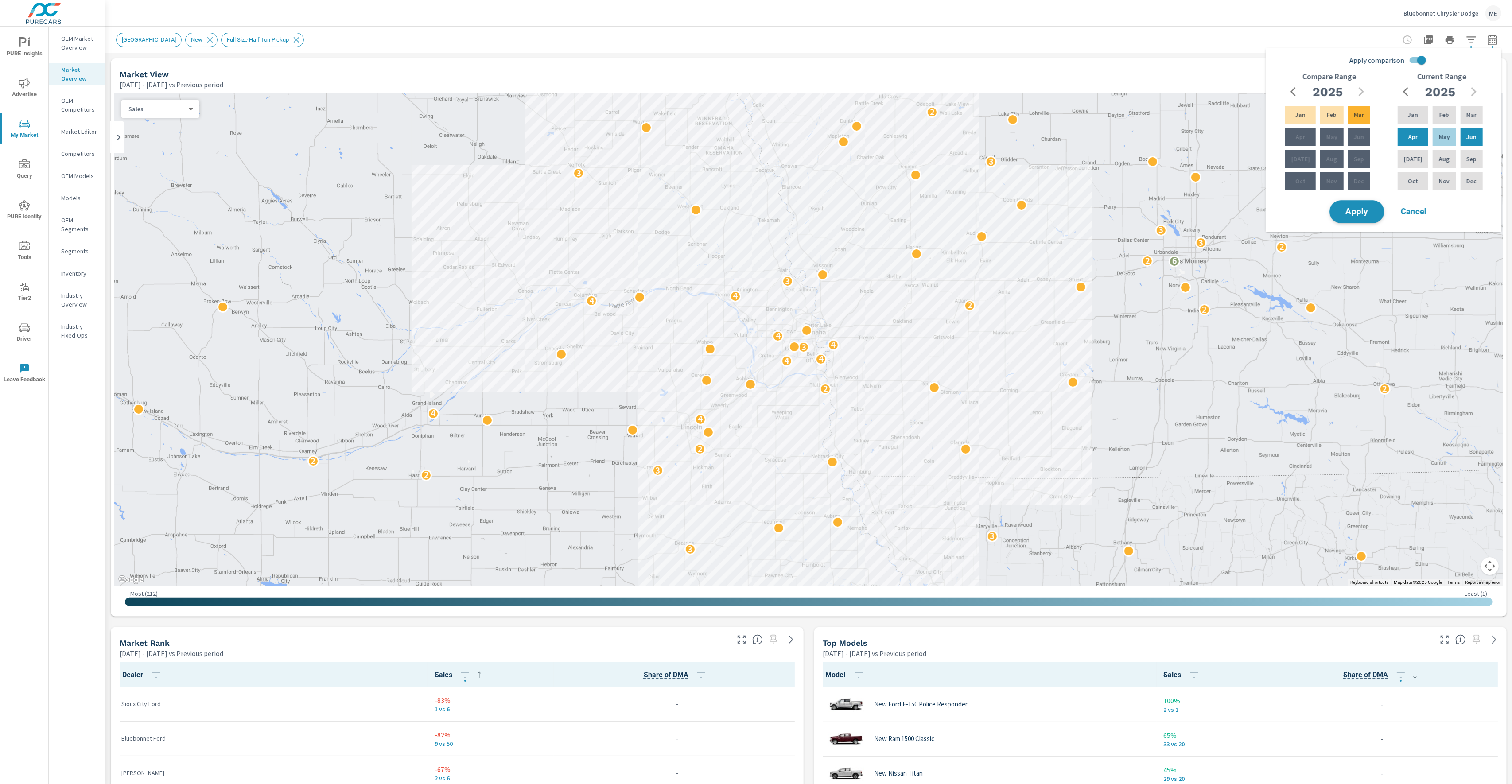
click at [1365, 215] on span "Apply" at bounding box center [1357, 212] width 37 height 8
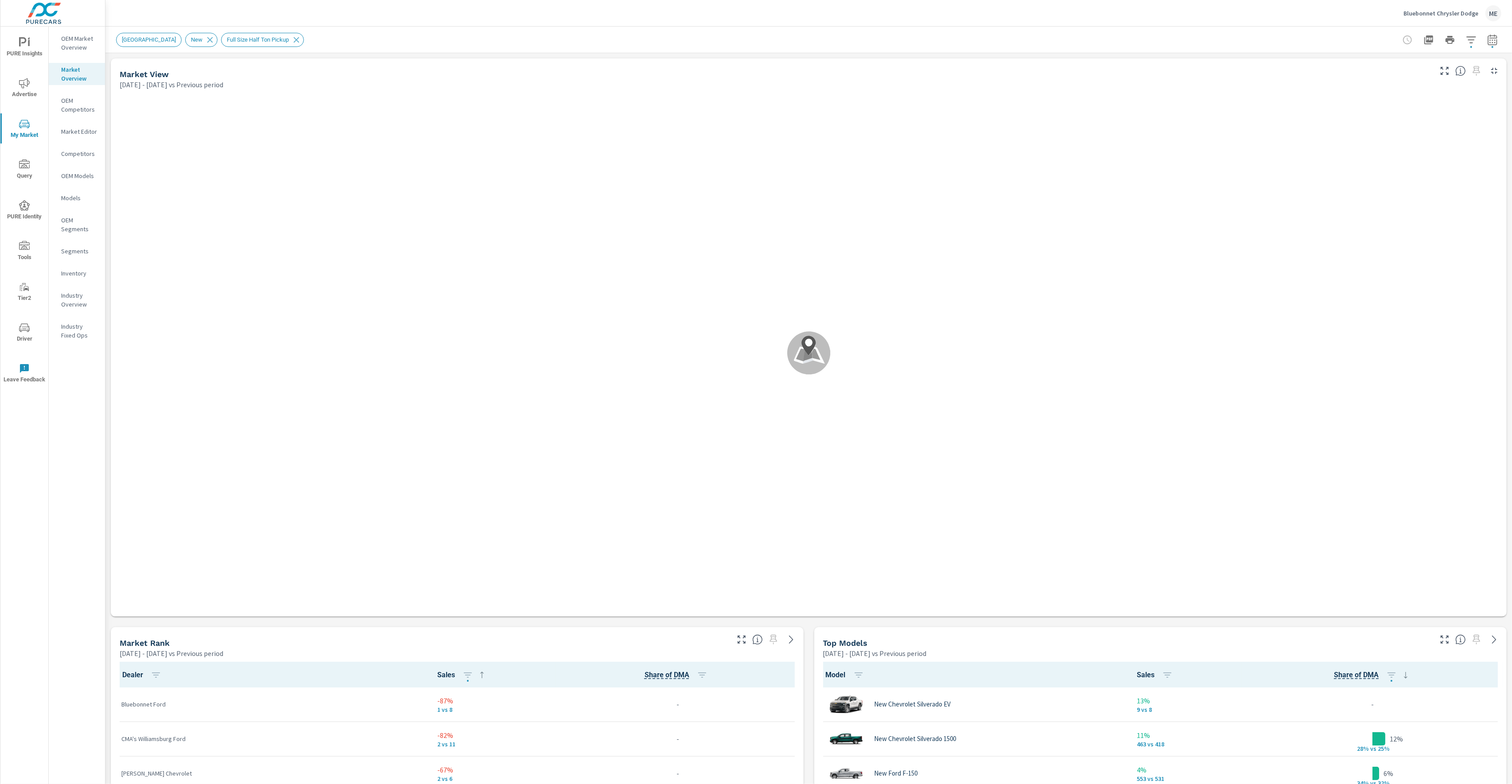
scroll to position [70, 0]
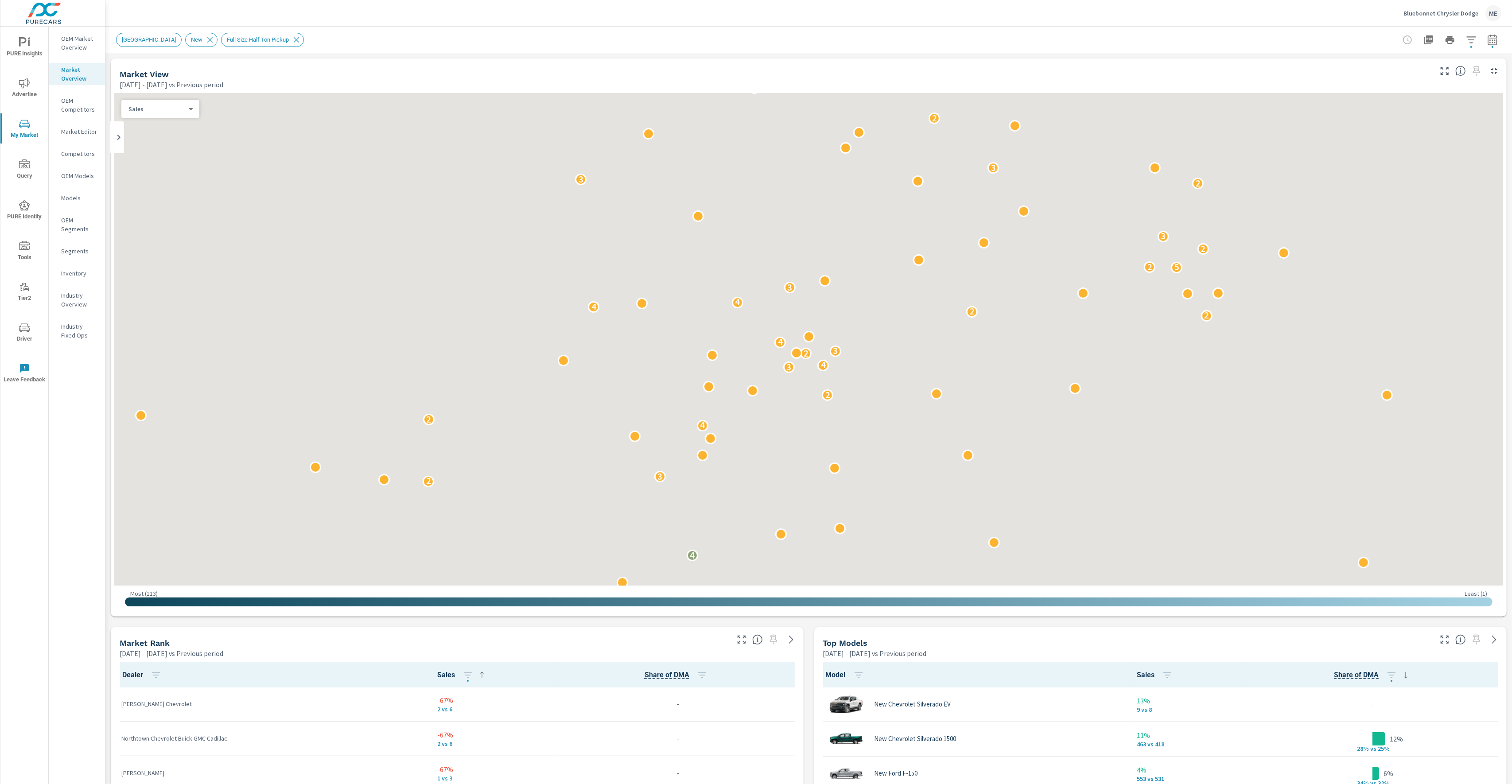
scroll to position [1, 0]
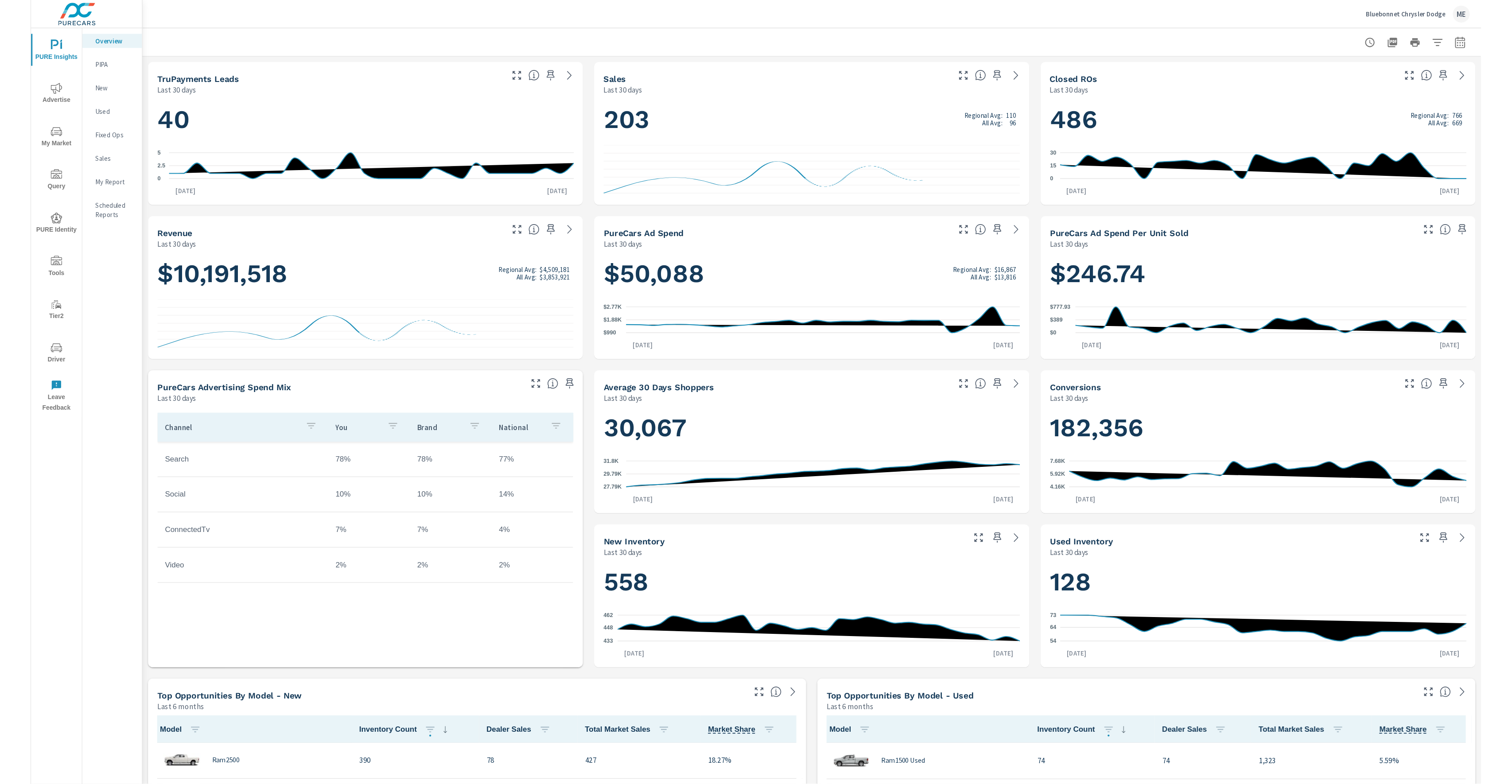
scroll to position [1, 0]
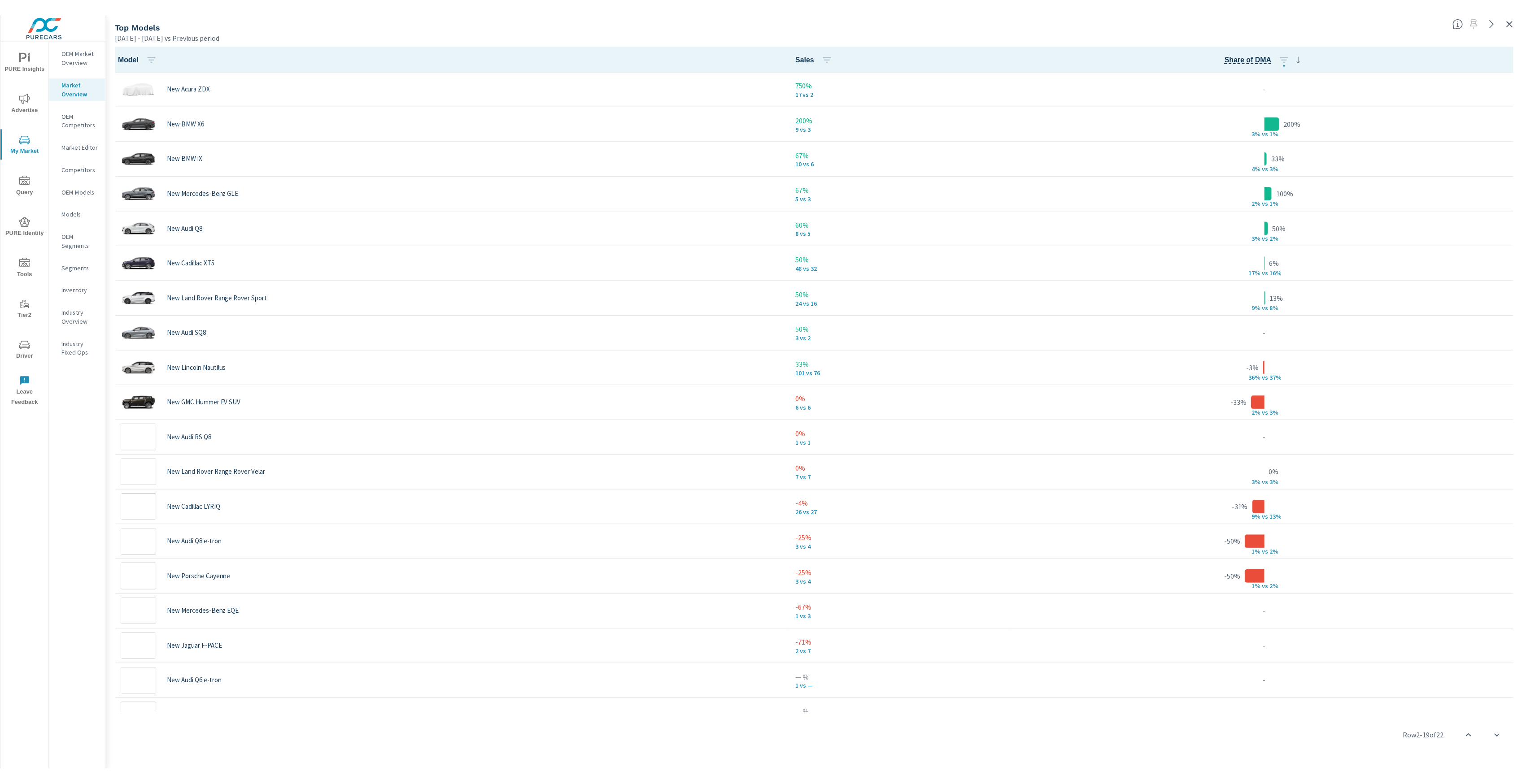
scroll to position [35, 0]
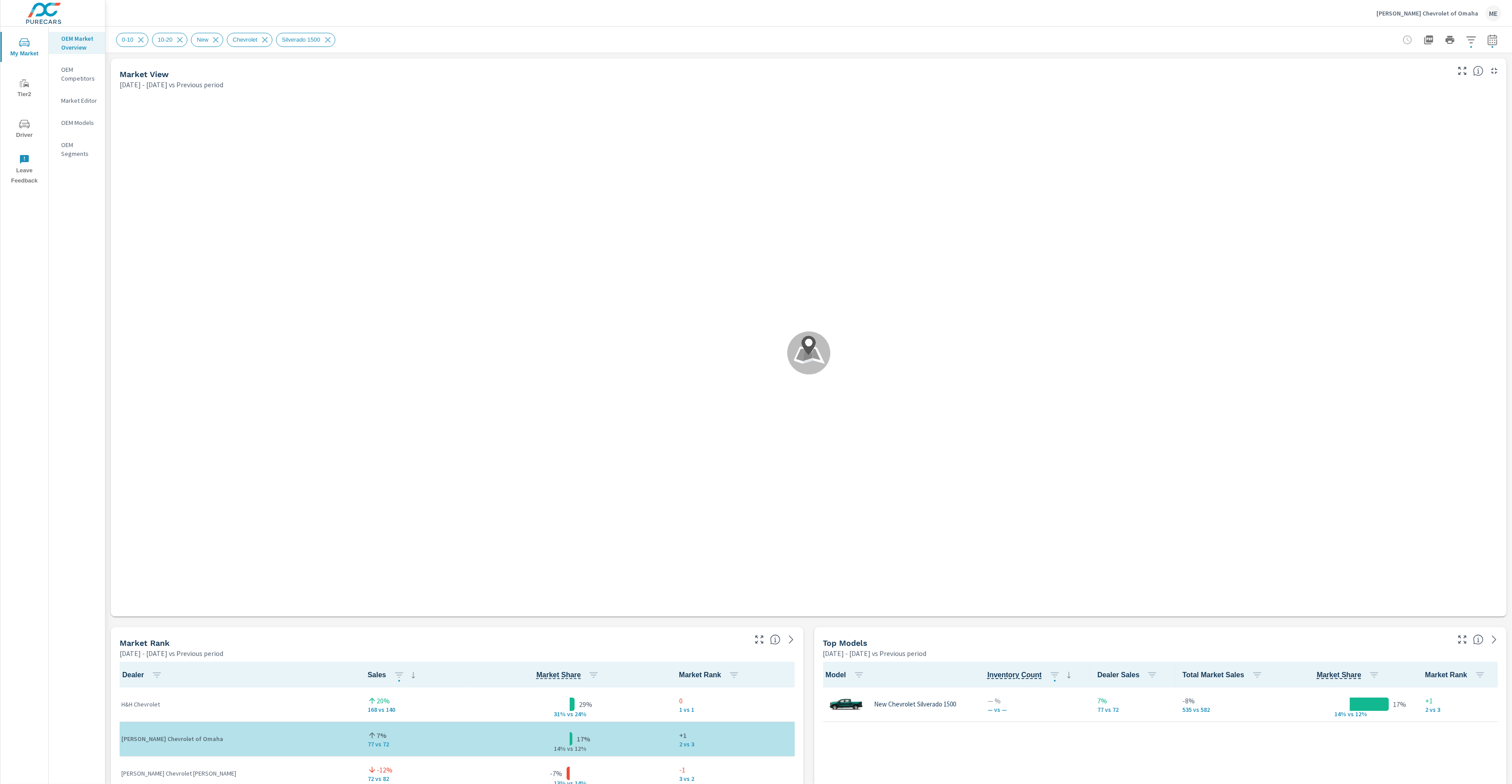
scroll to position [1, 0]
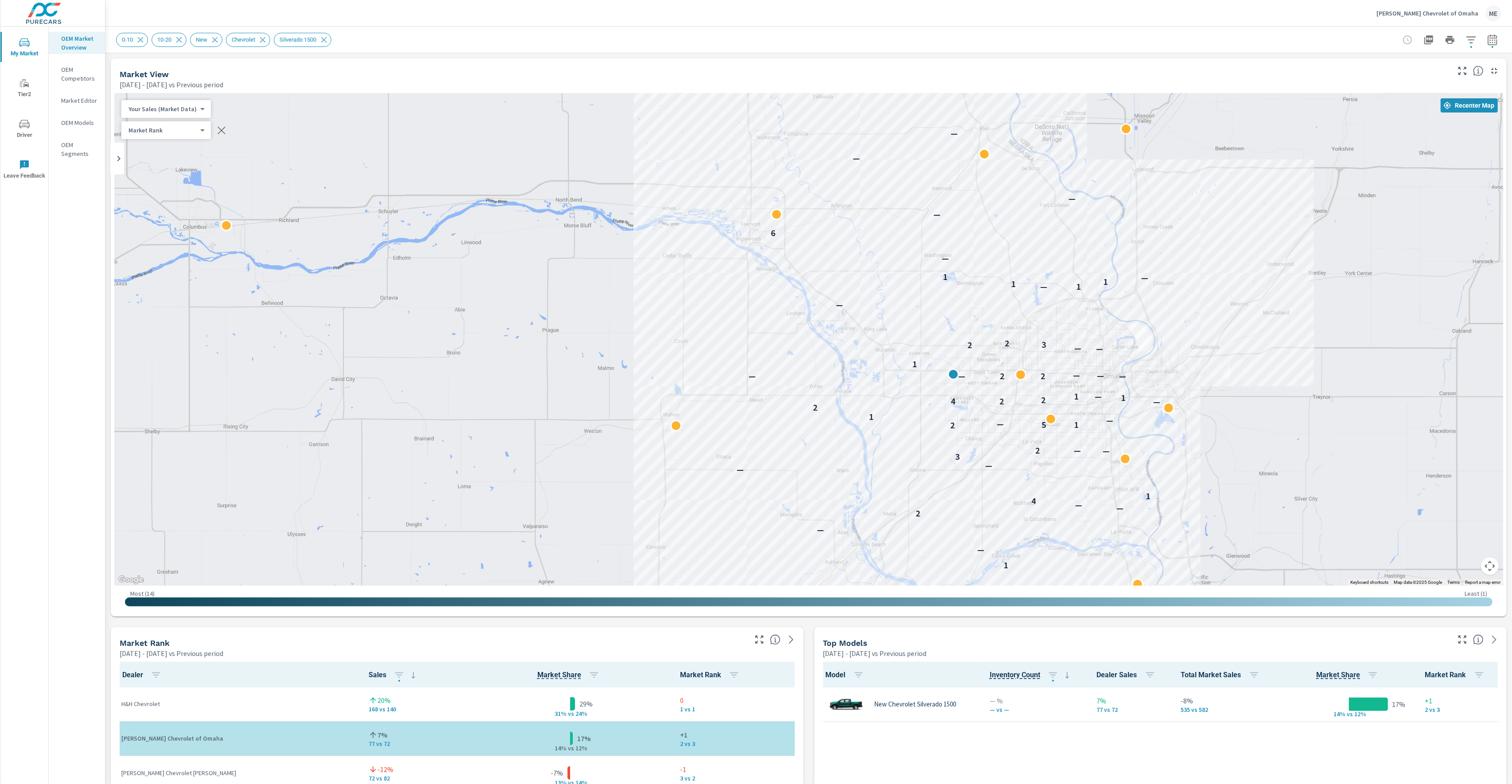
click at [1489, 38] on icon "button" at bounding box center [1492, 39] width 10 height 10
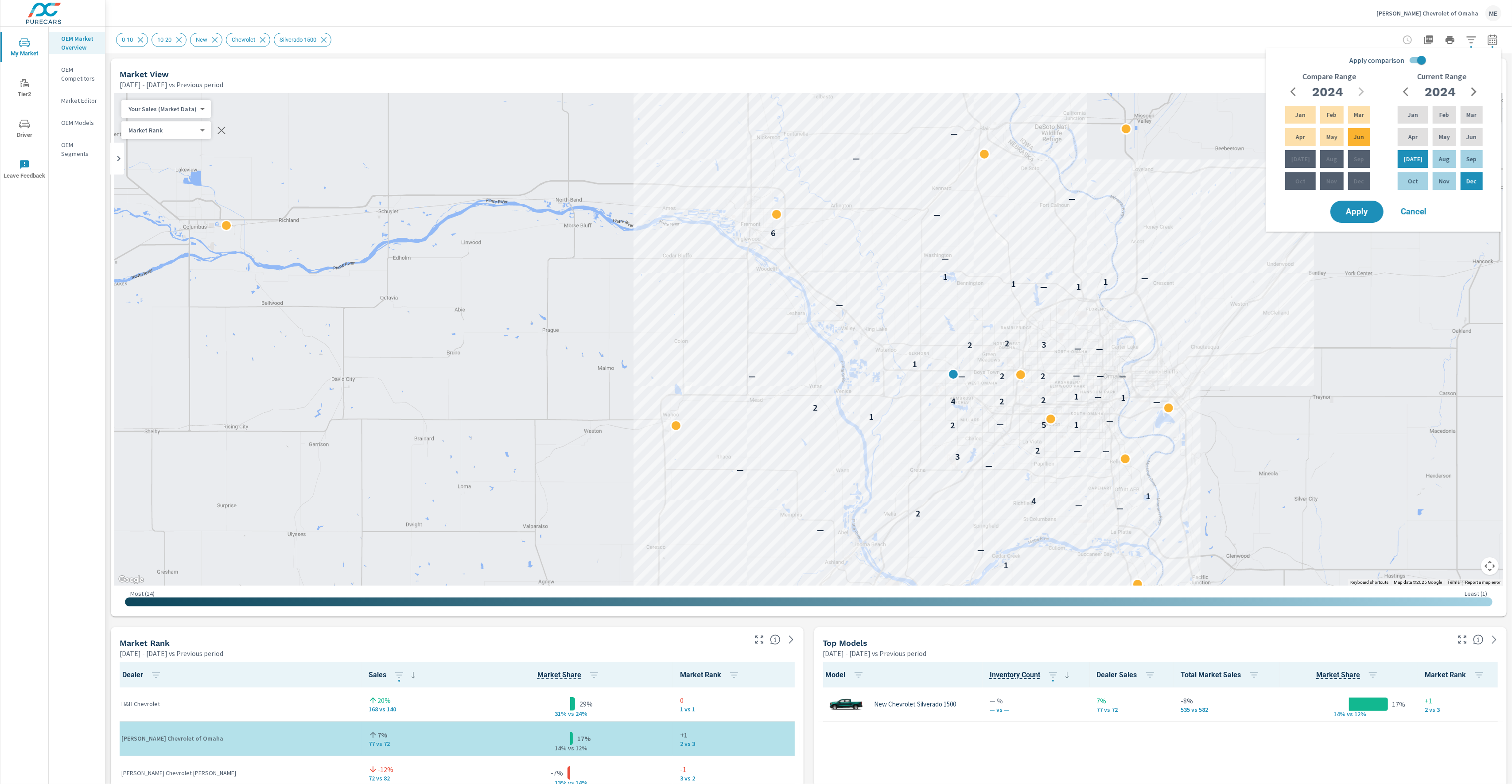
click at [1419, 59] on input "Apply comparison" at bounding box center [1421, 60] width 50 height 17
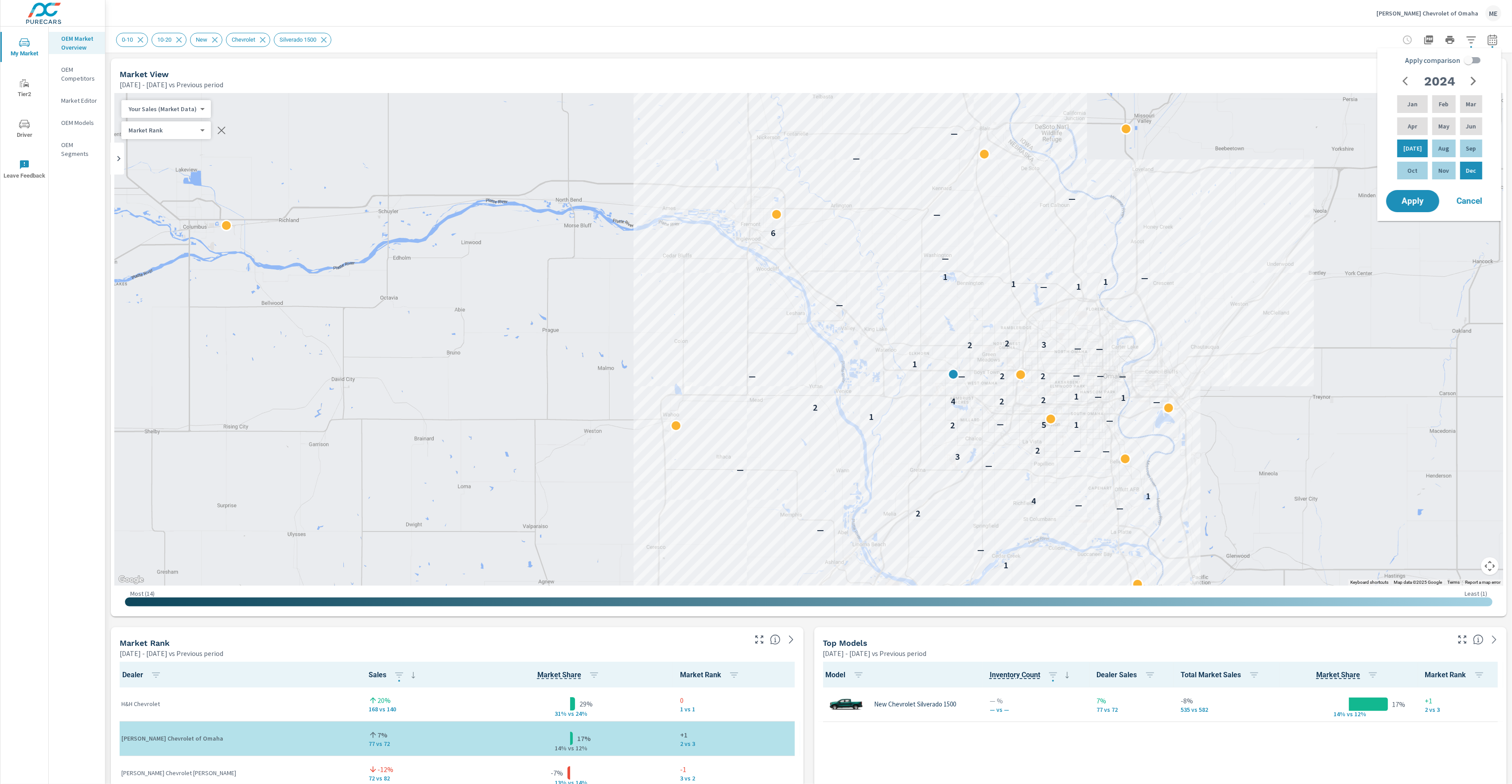
click at [1472, 80] on icon "button" at bounding box center [1473, 81] width 10 height 10
drag, startPoint x: 1413, startPoint y: 125, endPoint x: 1432, endPoint y: 124, distance: 19.0
click at [1417, 125] on div "Apr" at bounding box center [1412, 126] width 34 height 21
click at [1471, 123] on p "Jun" at bounding box center [1471, 126] width 10 height 9
click at [1470, 55] on input "Apply comparison" at bounding box center [1469, 60] width 50 height 17
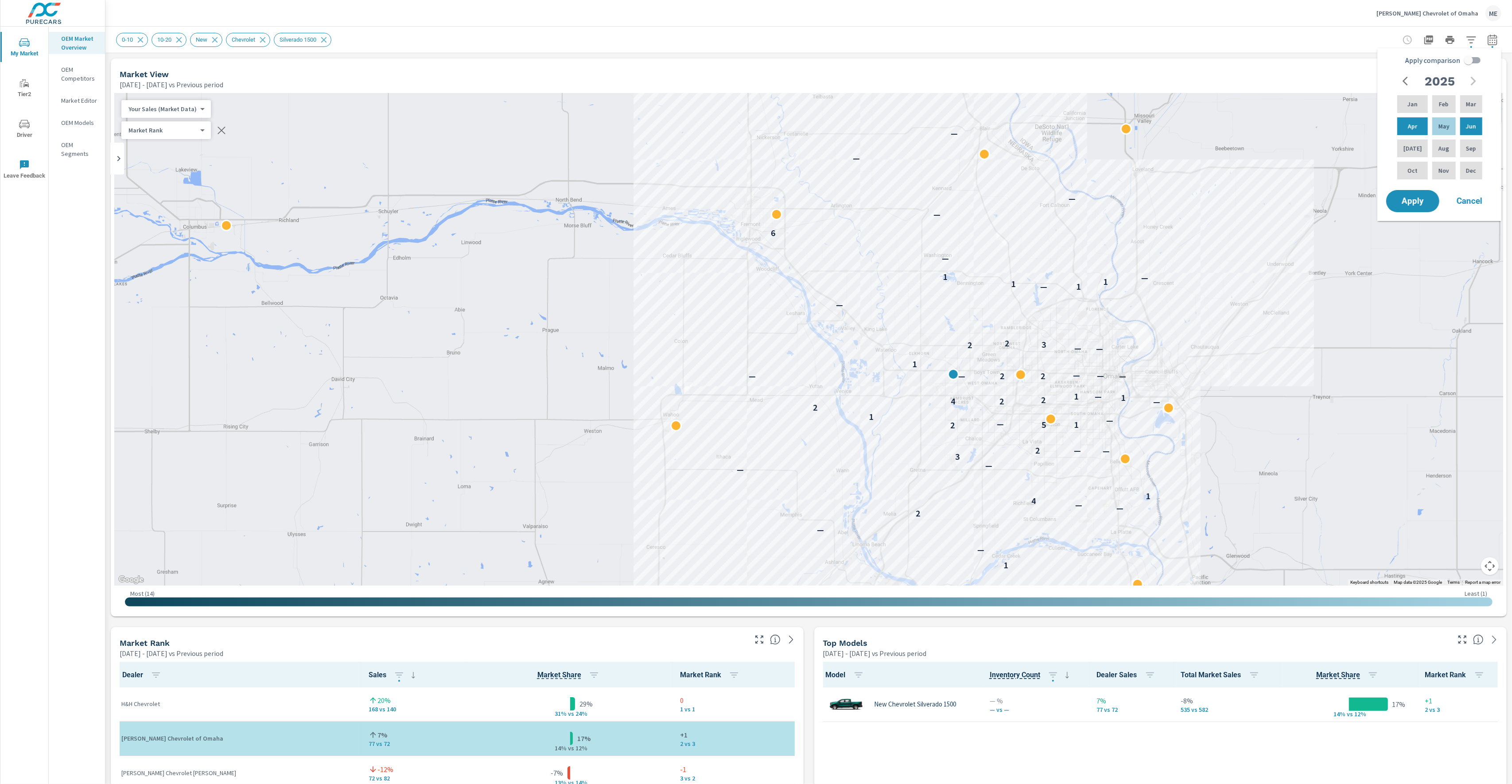
checkbox input "true"
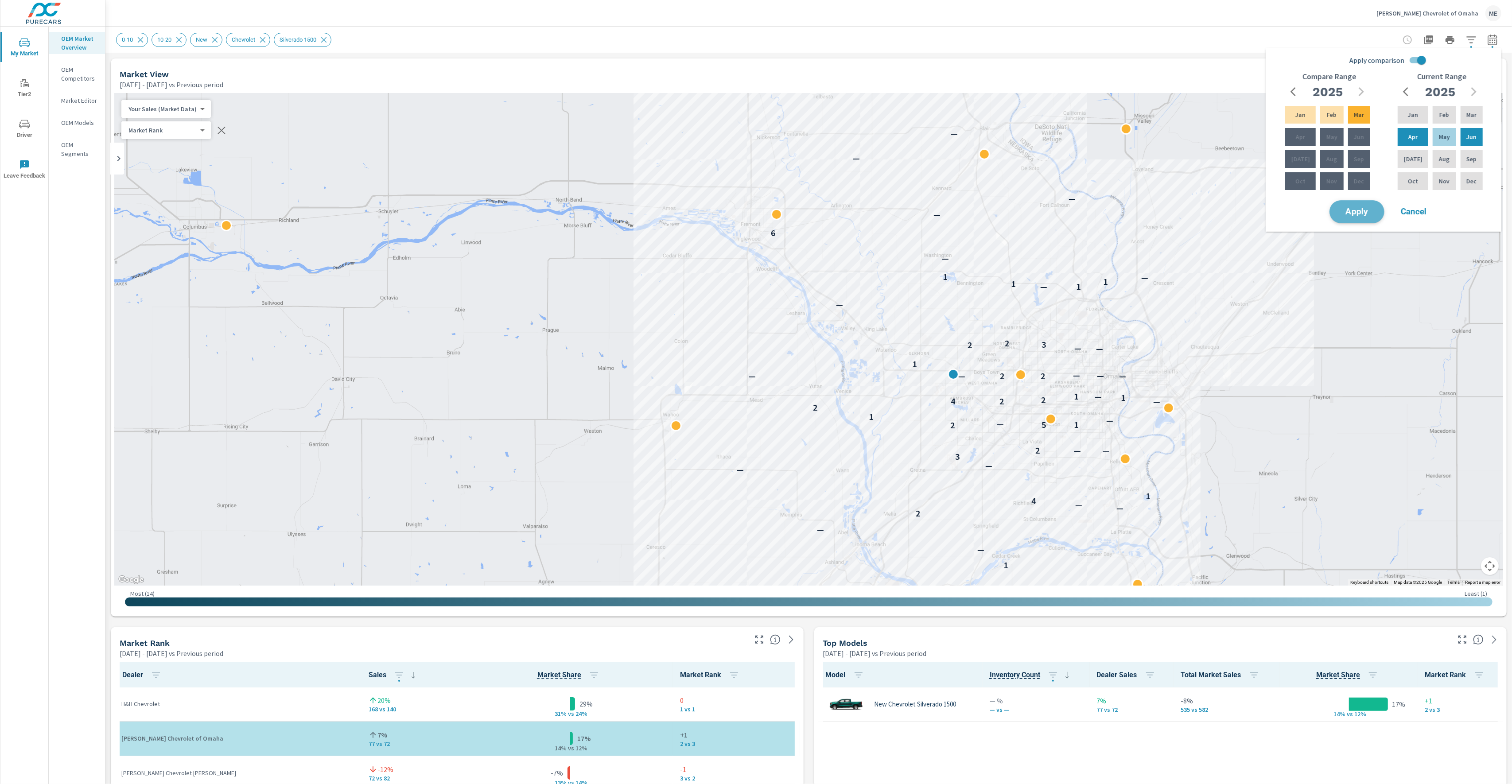
click at [1375, 205] on button "Apply" at bounding box center [1357, 211] width 55 height 23
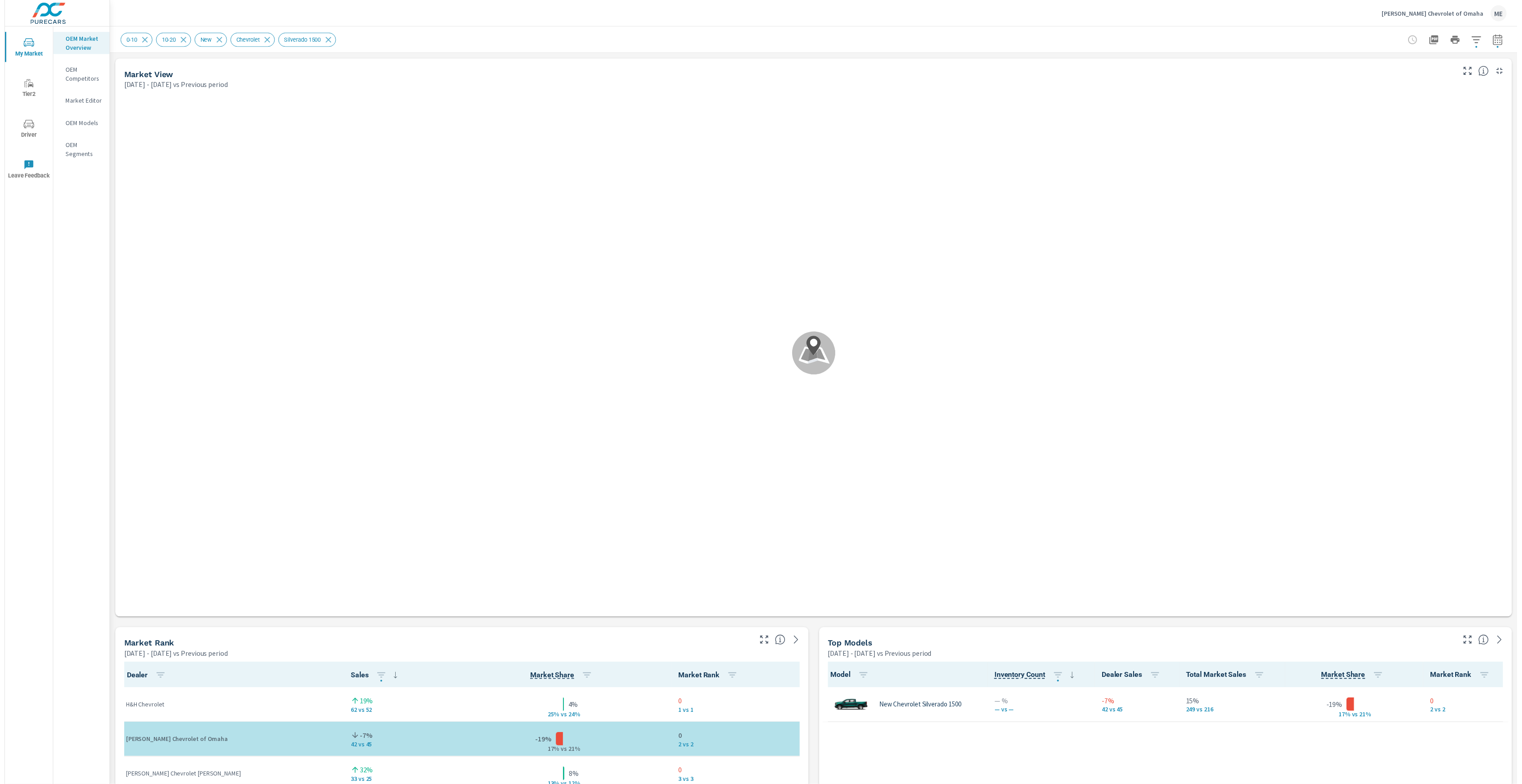
scroll to position [1, 0]
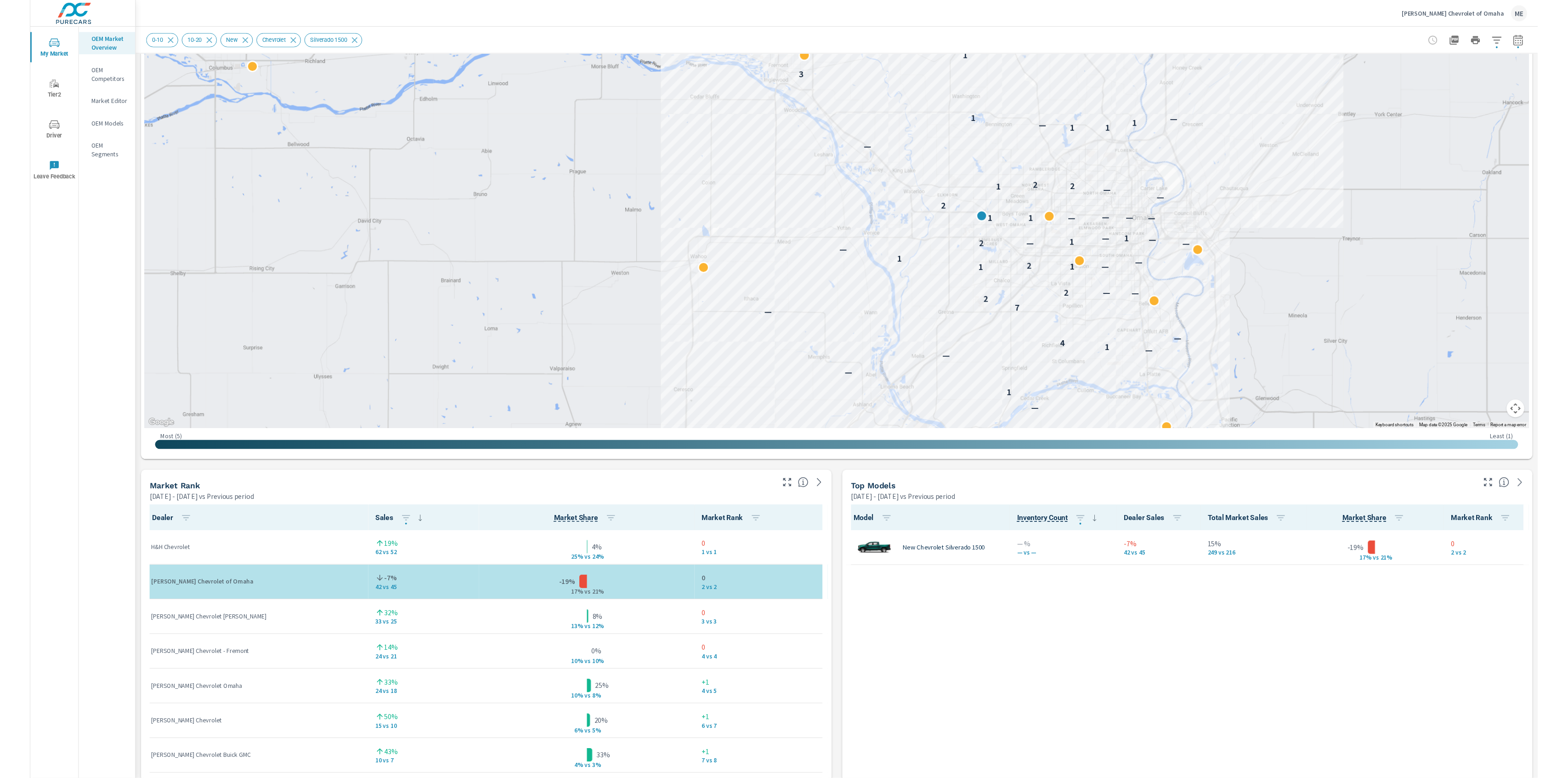
scroll to position [167, 0]
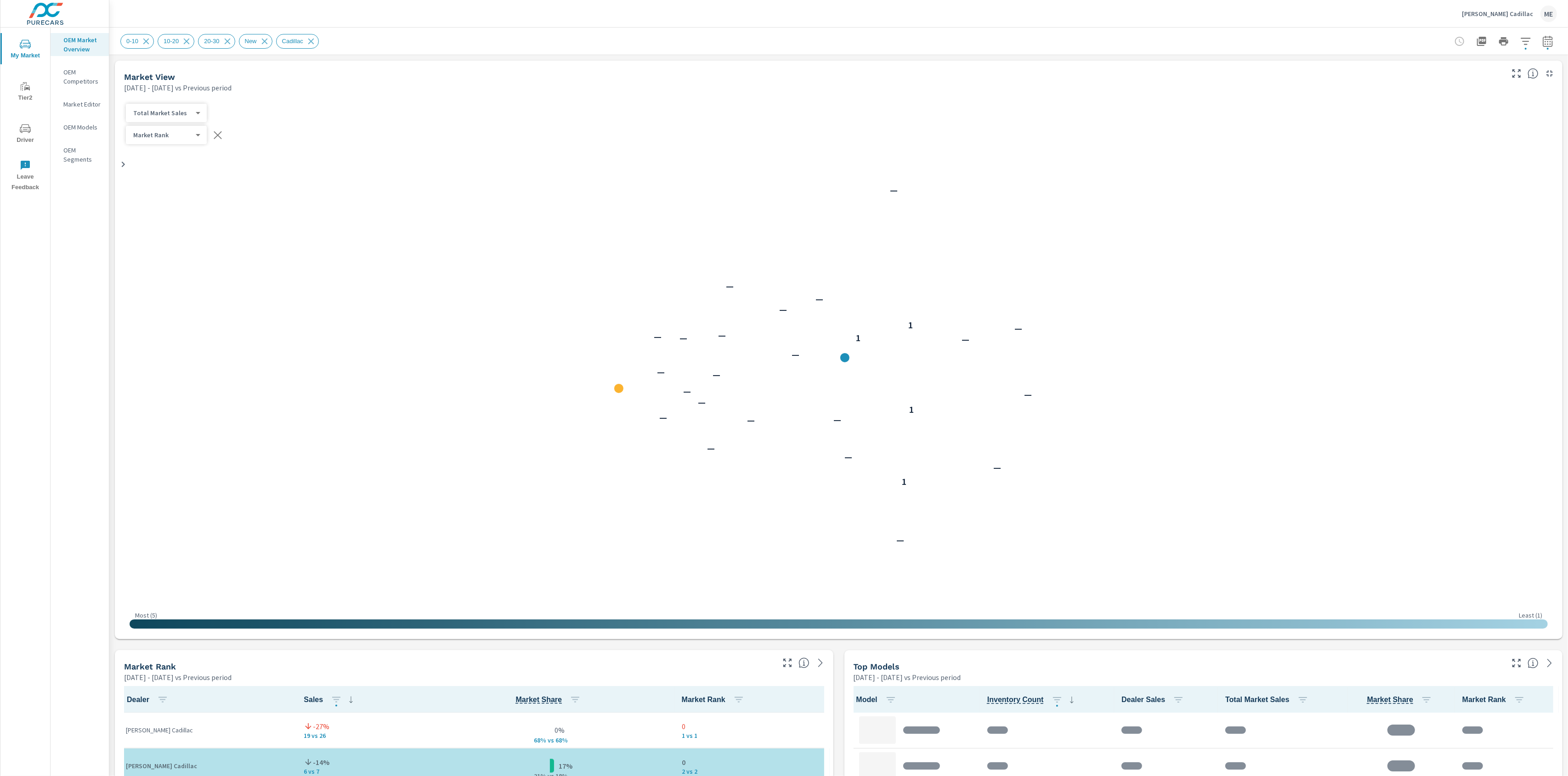
scroll to position [1, 0]
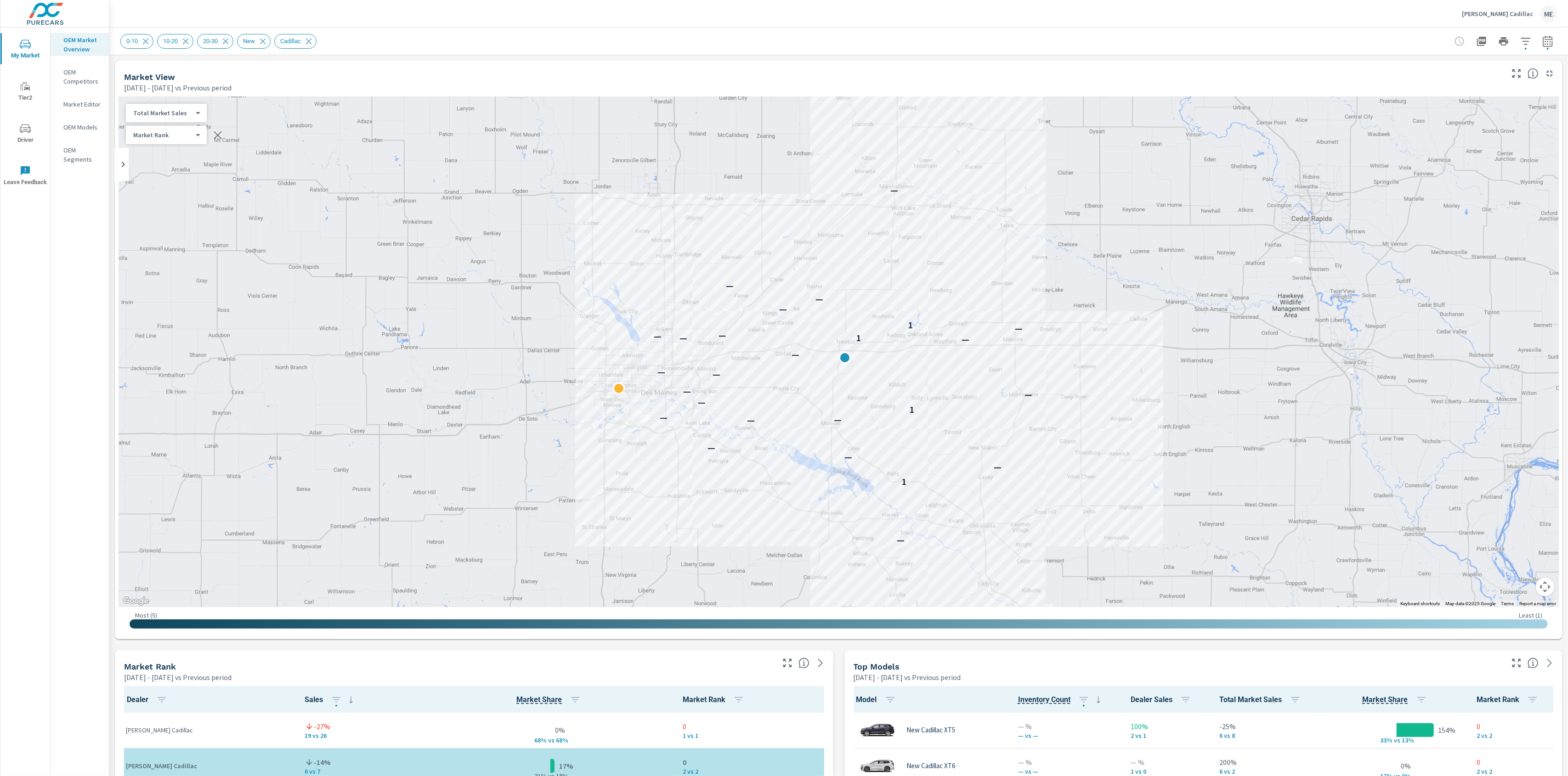
click at [1527, 43] on icon "button" at bounding box center [1525, 41] width 11 height 11
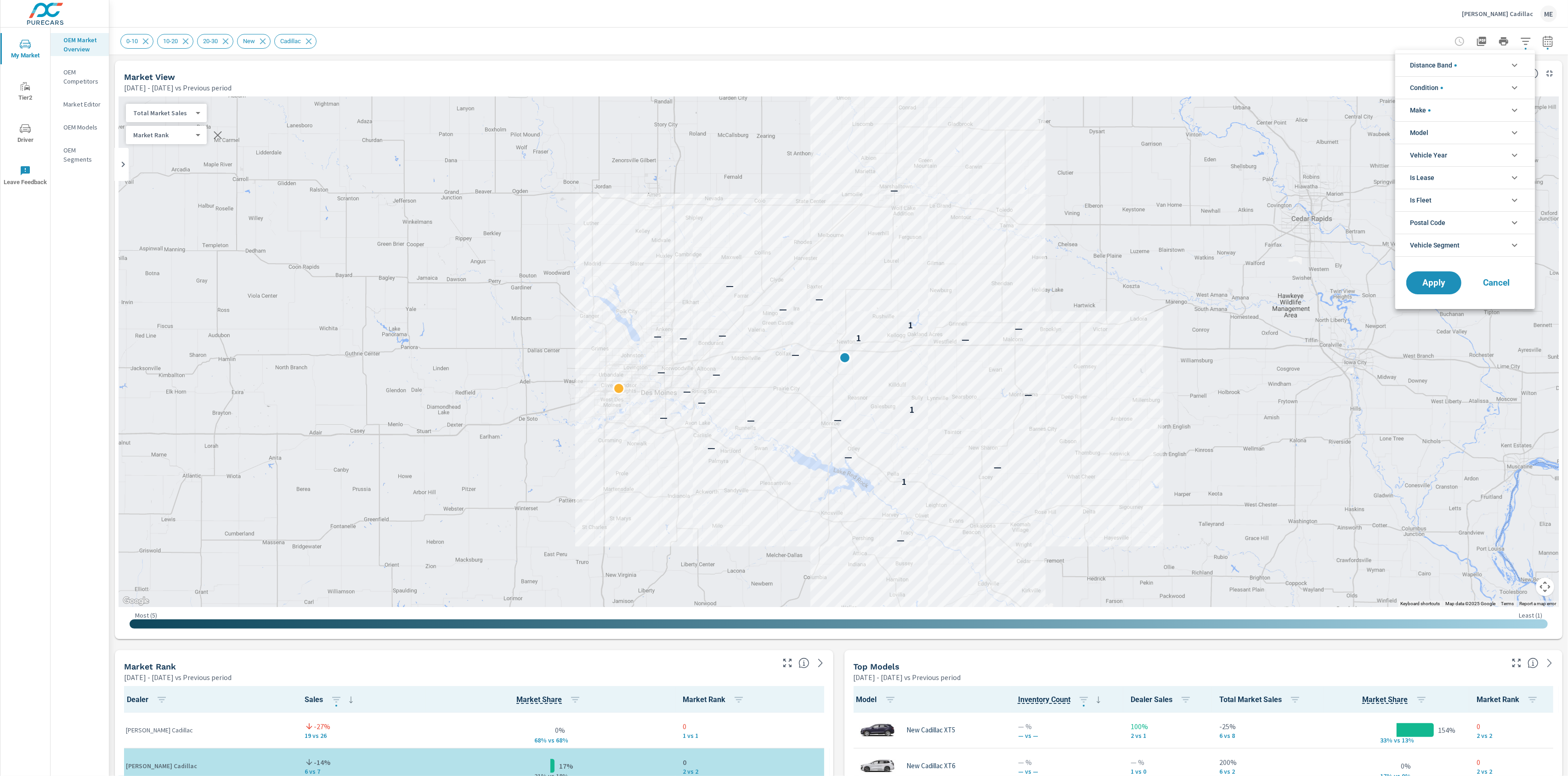
click at [1442, 135] on li "Model" at bounding box center [1465, 132] width 139 height 22
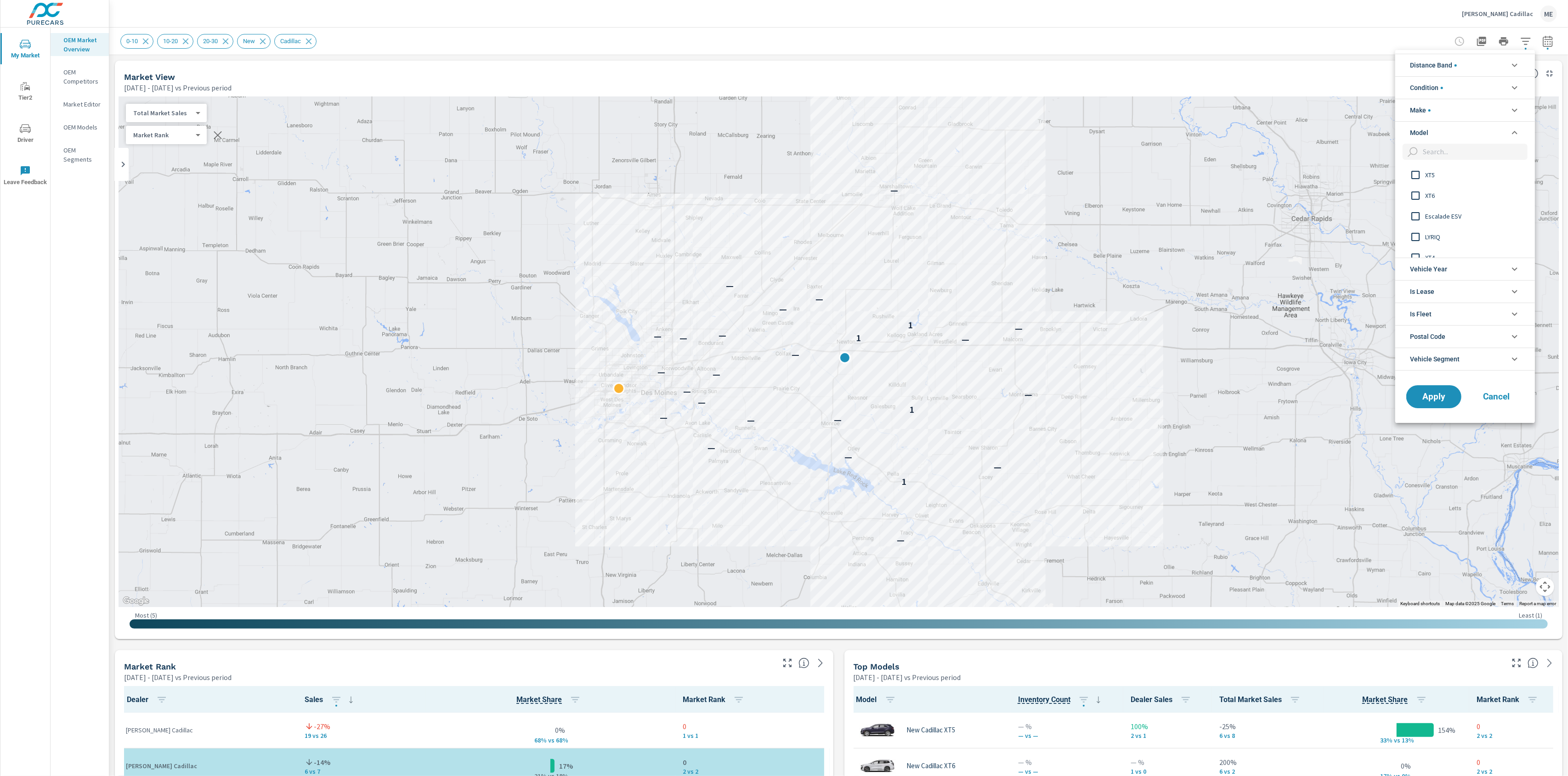
scroll to position [7, 0]
click at [1438, 230] on span "LYRIQ" at bounding box center [1475, 229] width 101 height 11
click at [833, 694] on div at bounding box center [784, 388] width 1568 height 776
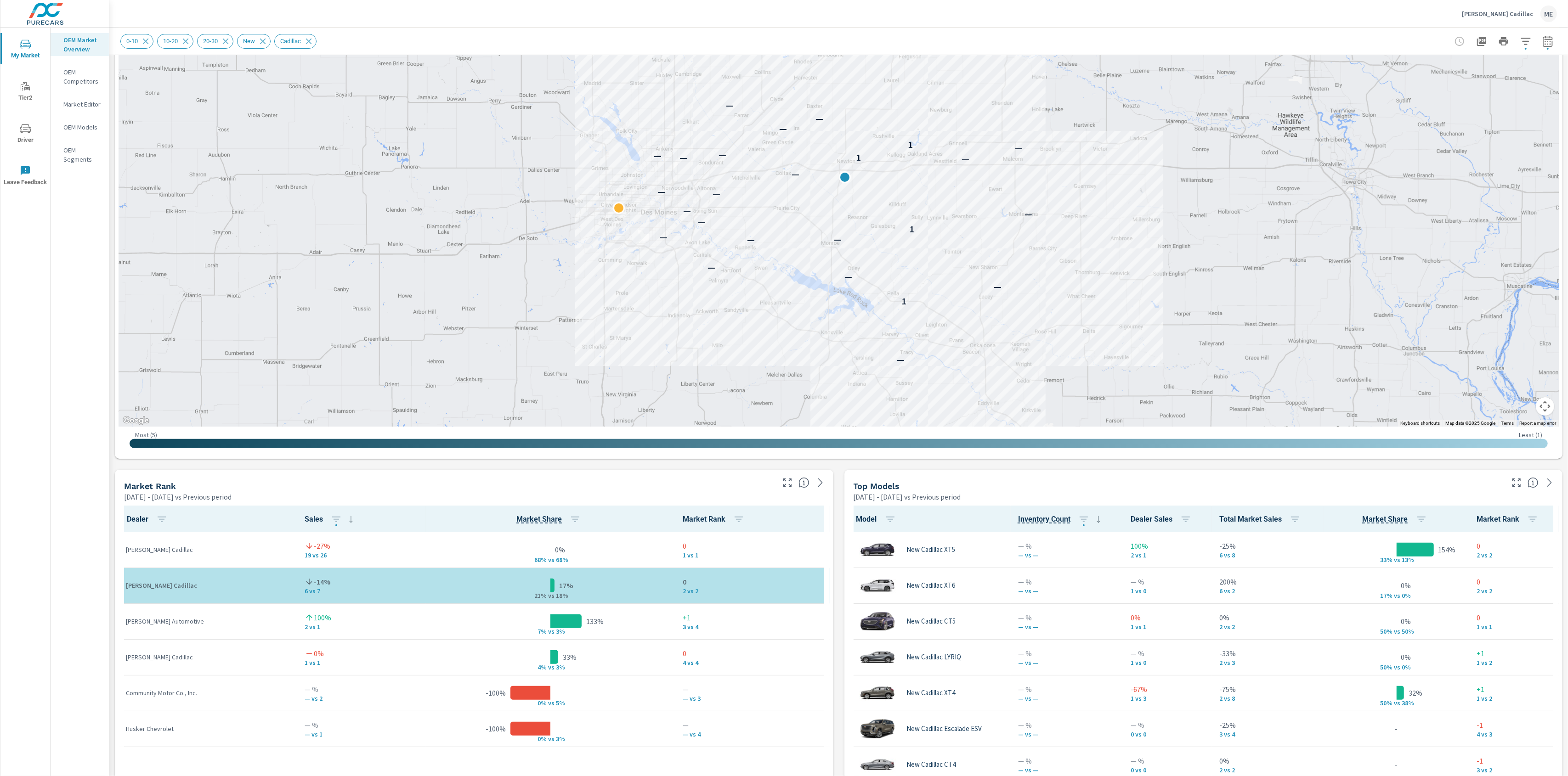
scroll to position [0, 0]
